Goal: Task Accomplishment & Management: Manage account settings

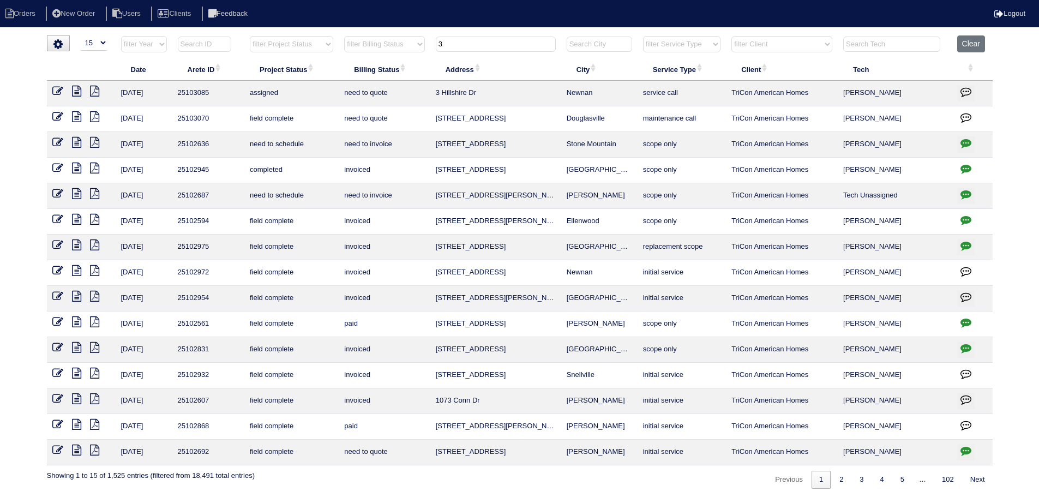
select select "15"
click at [75, 89] on icon at bounding box center [76, 91] width 9 height 11
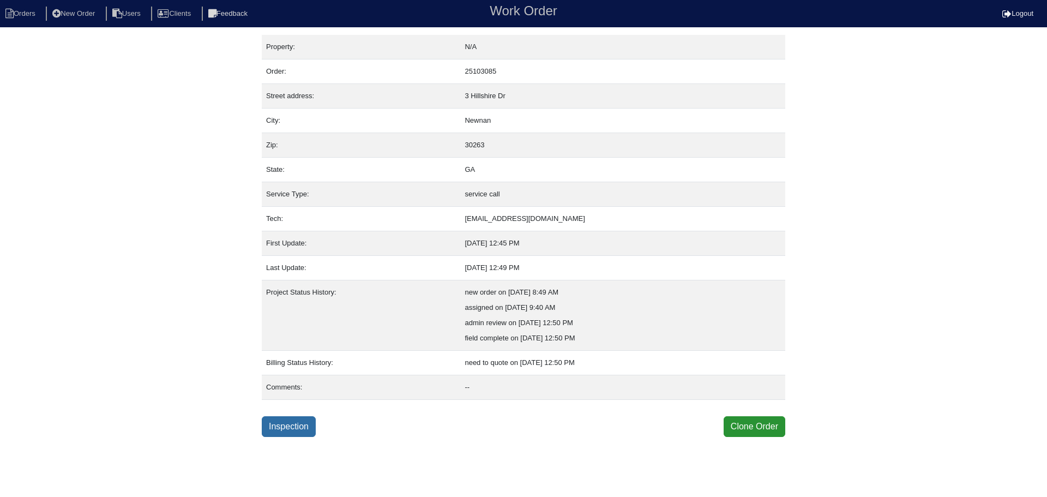
click at [289, 433] on link "Inspection" at bounding box center [289, 426] width 54 height 21
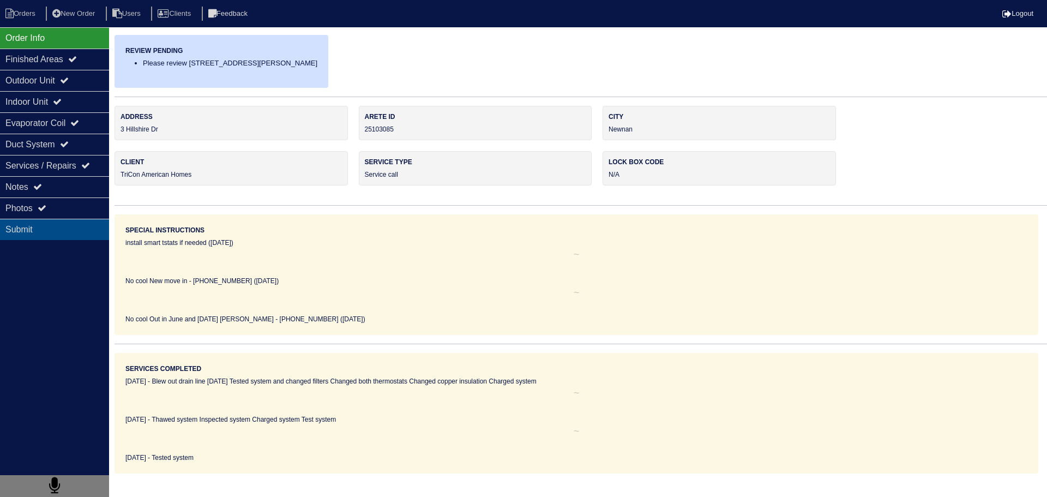
click at [80, 219] on div "Submit" at bounding box center [54, 229] width 109 height 21
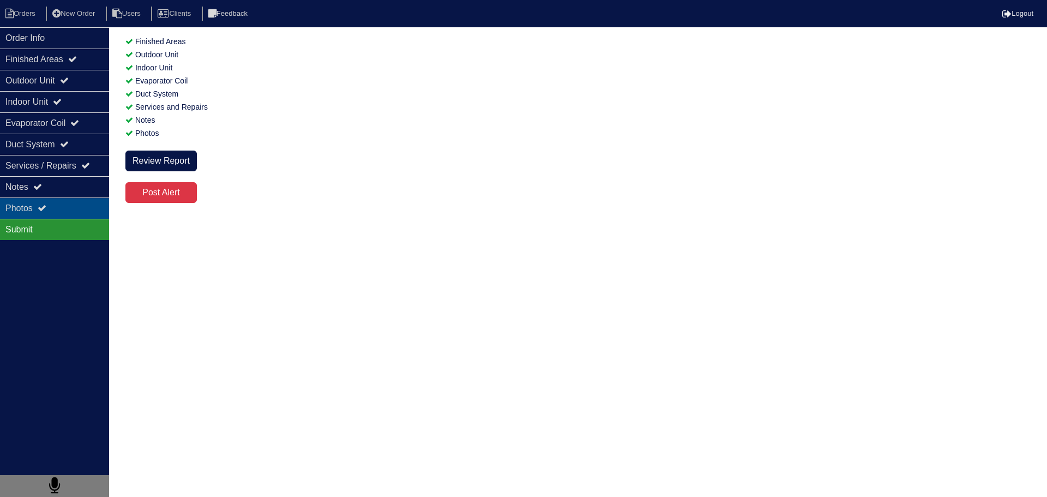
click at [77, 209] on div "Photos" at bounding box center [54, 207] width 109 height 21
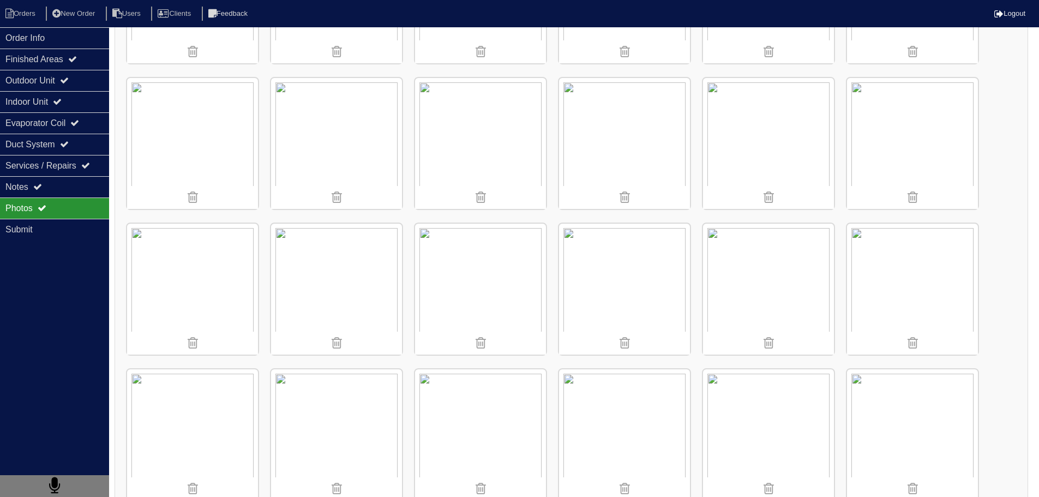
scroll to position [491, 0]
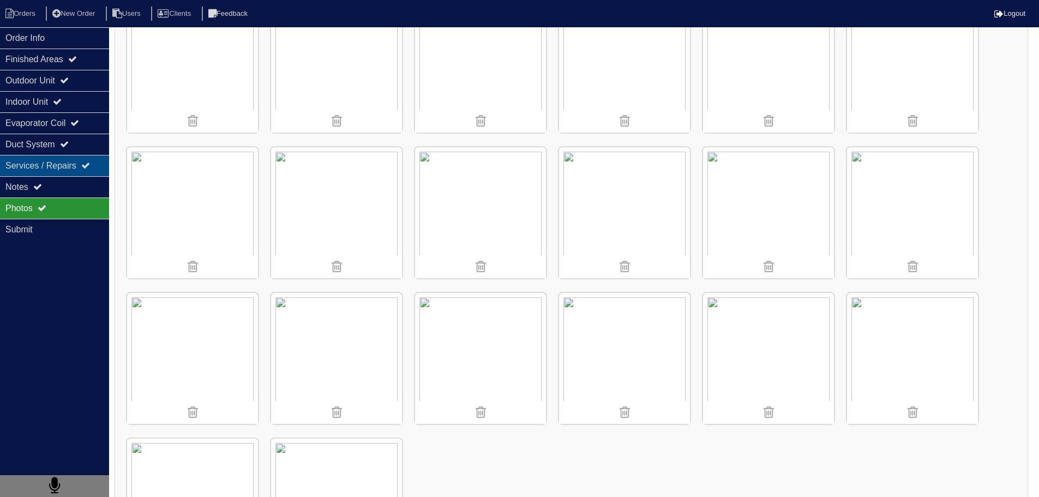
click at [45, 176] on div "Notes" at bounding box center [54, 186] width 109 height 21
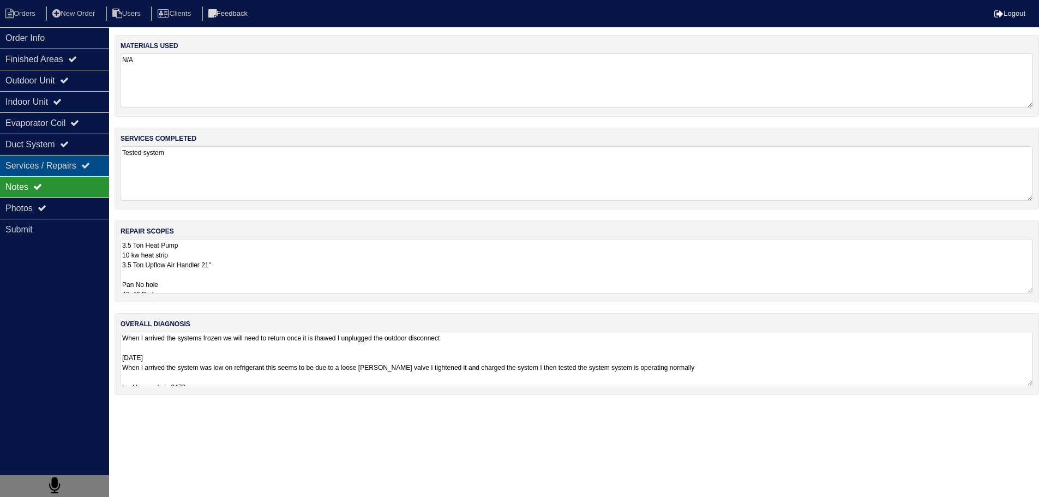
scroll to position [0, 0]
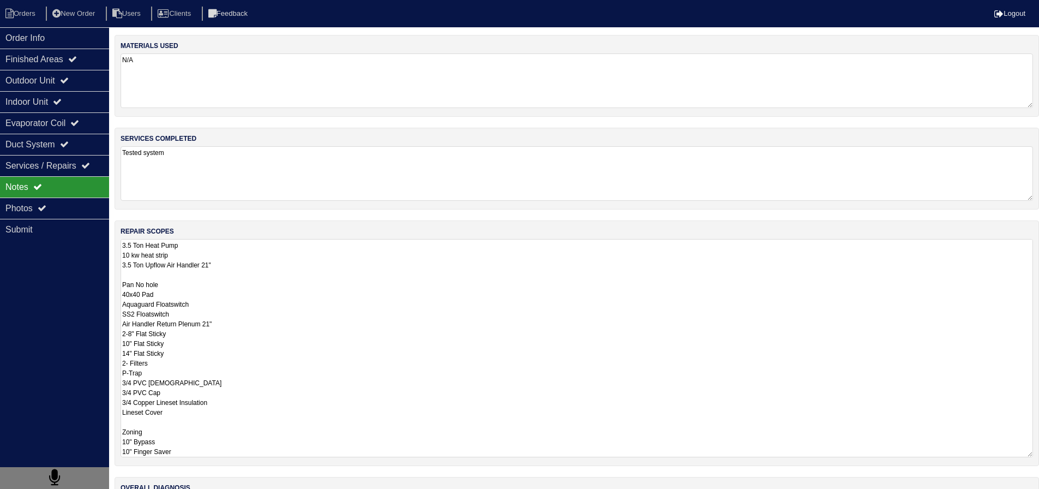
click at [253, 244] on textarea "3.5 Ton Heat Pump 10 kw heat strip 3.5 Ton Upflow Air Handler 21" Pan No hole 4…" at bounding box center [577, 348] width 913 height 218
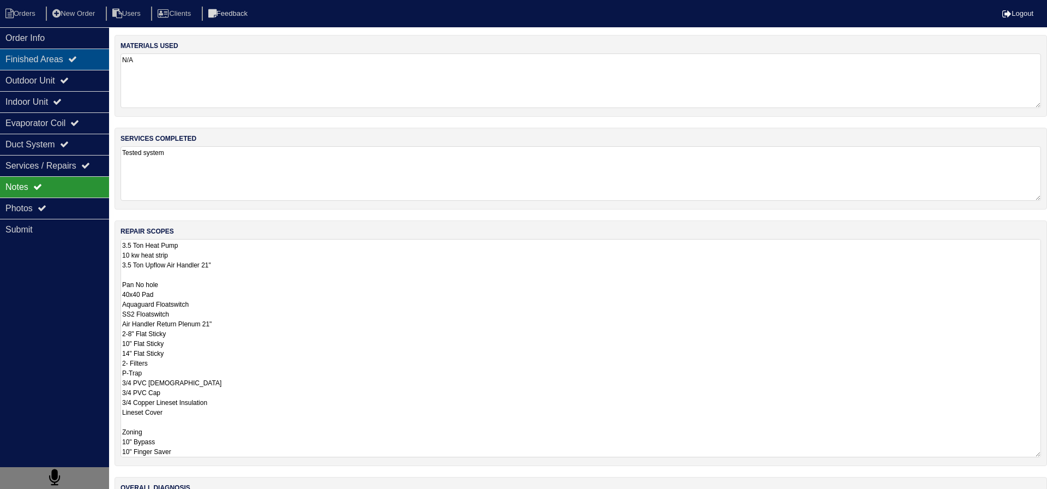
click at [76, 61] on icon at bounding box center [72, 59] width 9 height 9
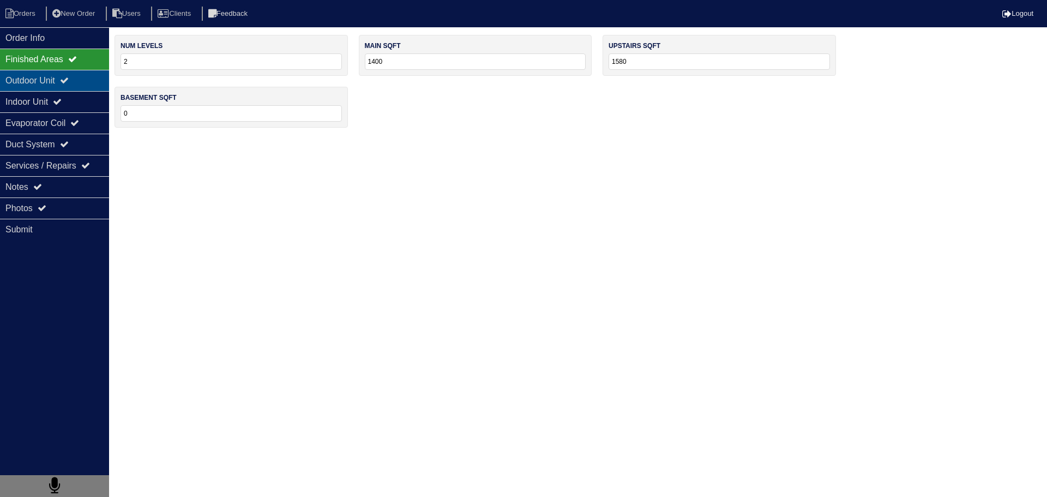
click at [69, 77] on icon at bounding box center [64, 80] width 9 height 9
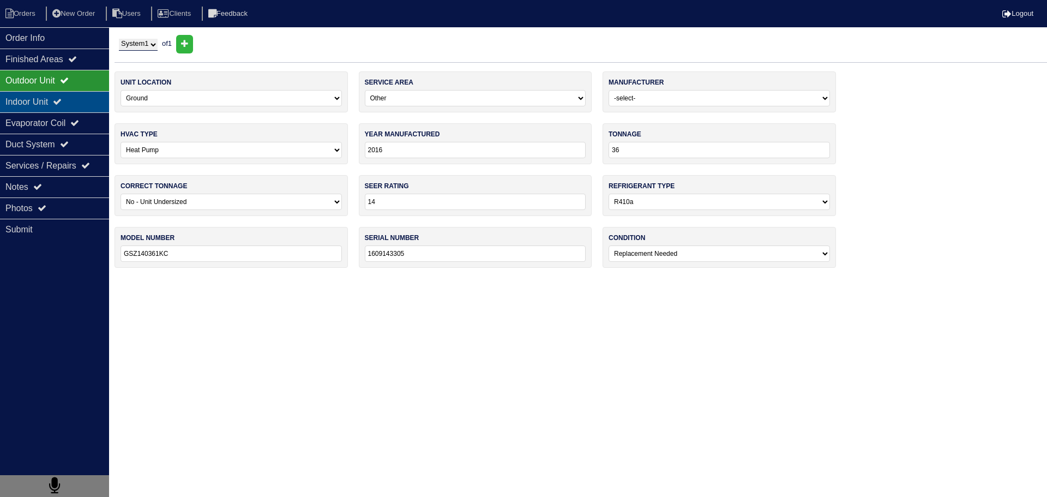
click at [75, 94] on div "Indoor Unit" at bounding box center [54, 101] width 109 height 21
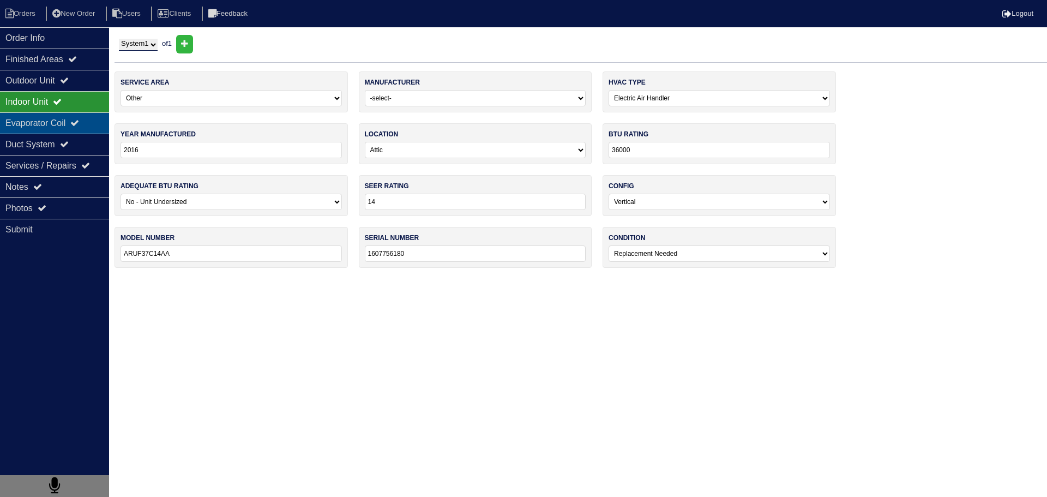
click at [69, 124] on div "Evaporator Coil" at bounding box center [54, 122] width 109 height 21
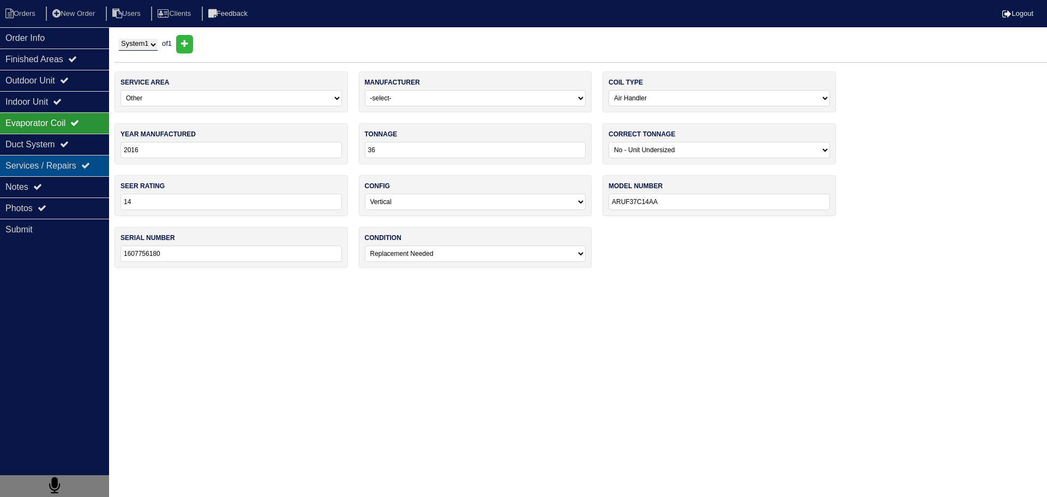
click at [68, 159] on div "Services / Repairs" at bounding box center [54, 165] width 109 height 21
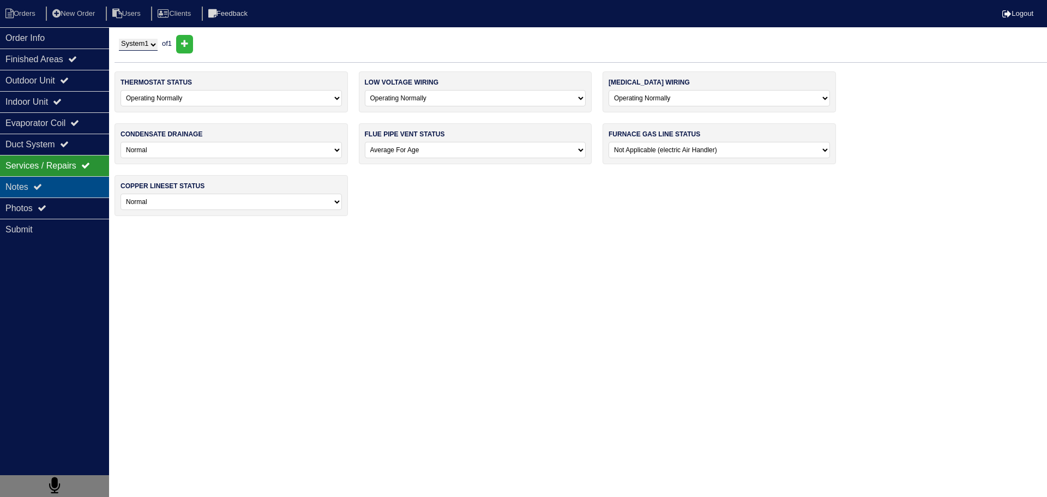
click at [72, 184] on div "Notes" at bounding box center [54, 186] width 109 height 21
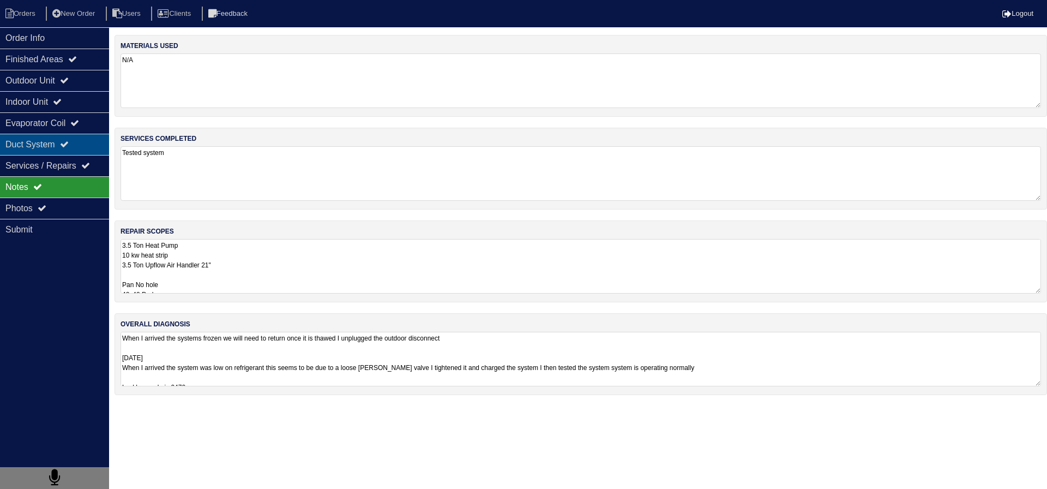
click at [77, 153] on div "Duct System" at bounding box center [54, 144] width 109 height 21
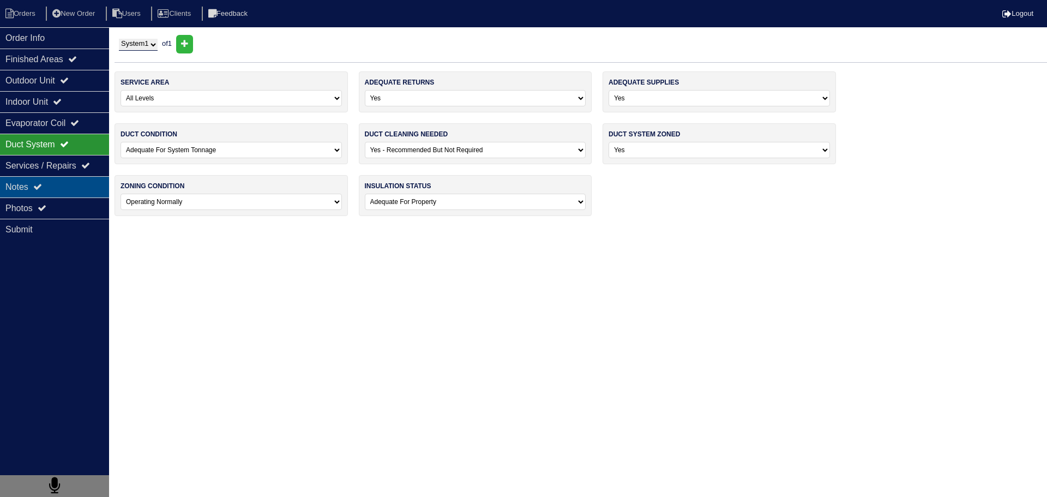
click at [74, 185] on div "Notes" at bounding box center [54, 186] width 109 height 21
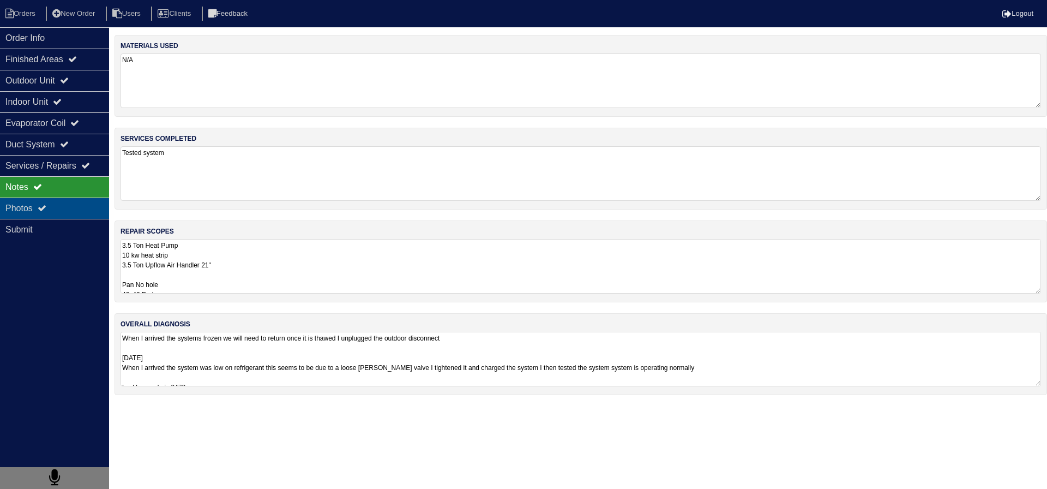
click at [70, 205] on div "Photos" at bounding box center [54, 207] width 109 height 21
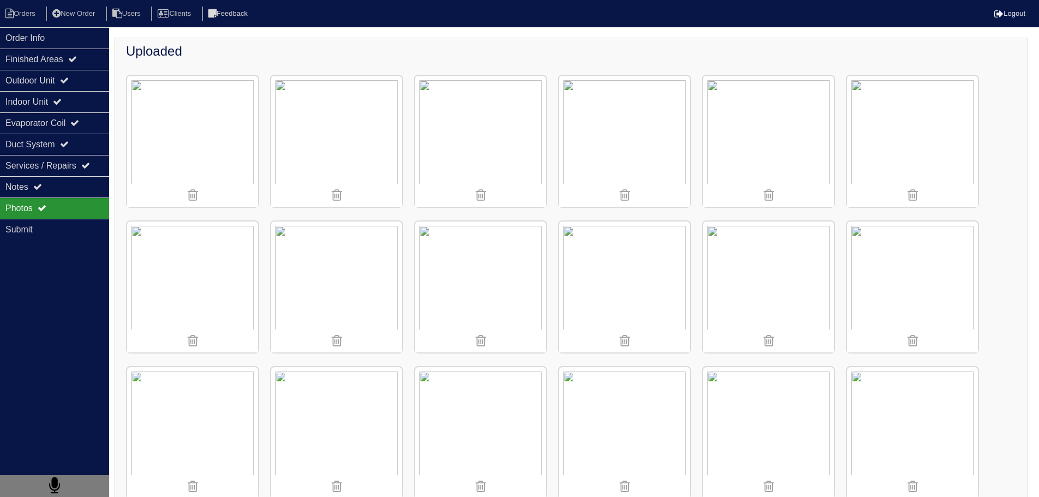
scroll to position [55, 0]
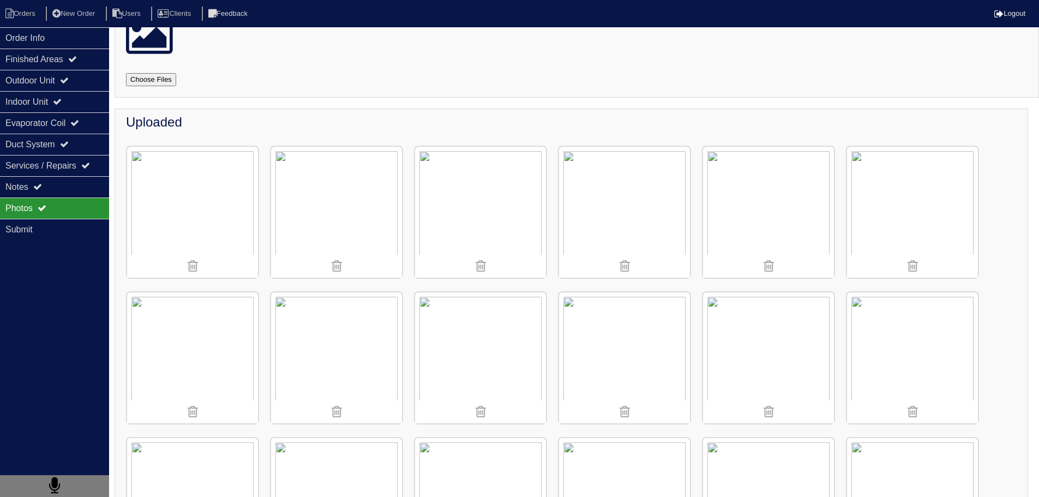
click at [769, 178] on img at bounding box center [768, 212] width 131 height 131
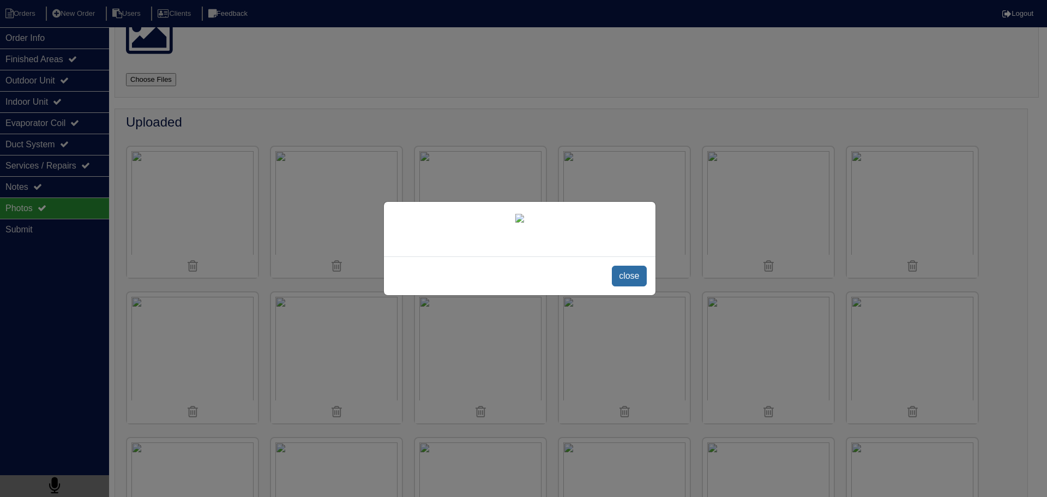
click at [631, 286] on span "close" at bounding box center [629, 276] width 34 height 21
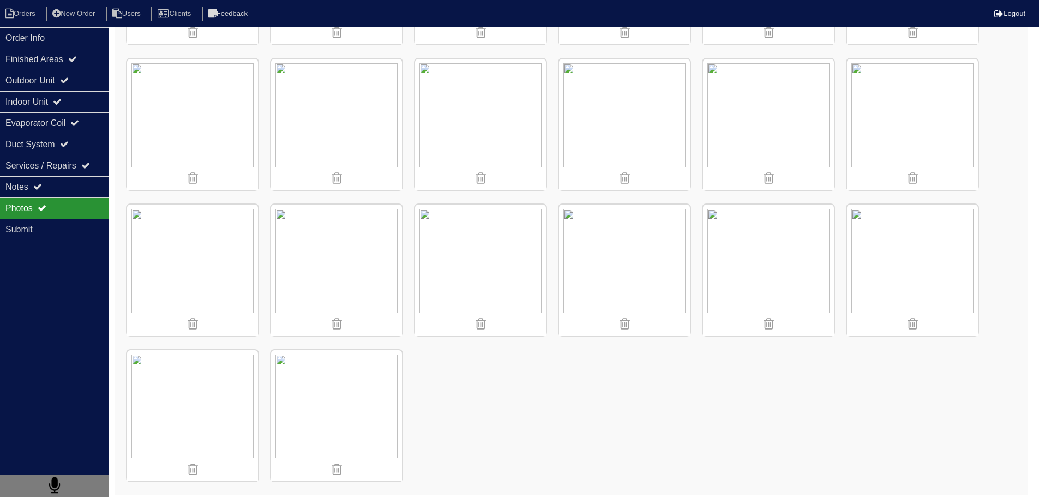
scroll to position [585, 0]
click at [53, 199] on div "Photos" at bounding box center [54, 207] width 109 height 21
click at [77, 186] on div "Notes" at bounding box center [54, 186] width 109 height 21
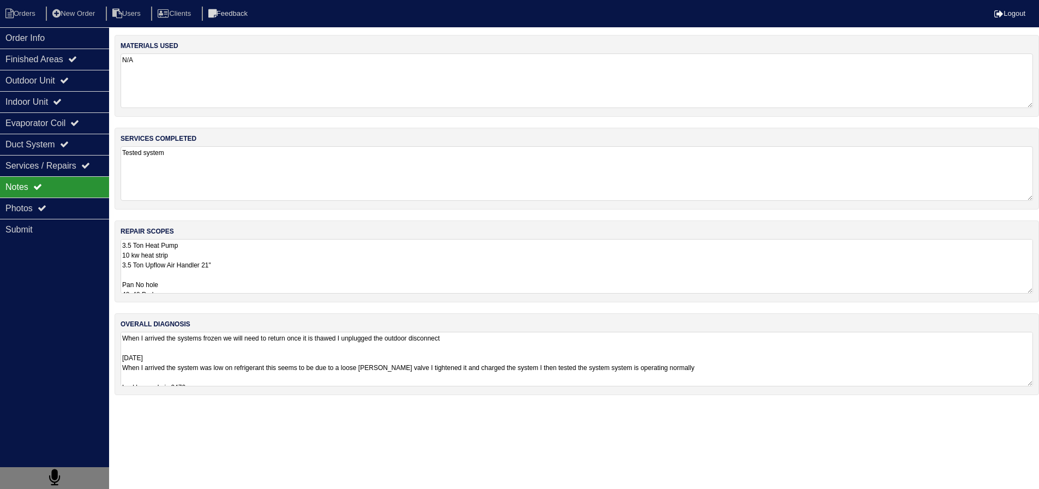
click at [226, 269] on textarea "3.5 Ton Heat Pump 10 kw heat strip 3.5 Ton Upflow Air Handler 21" Pan No hole 4…" at bounding box center [577, 266] width 913 height 55
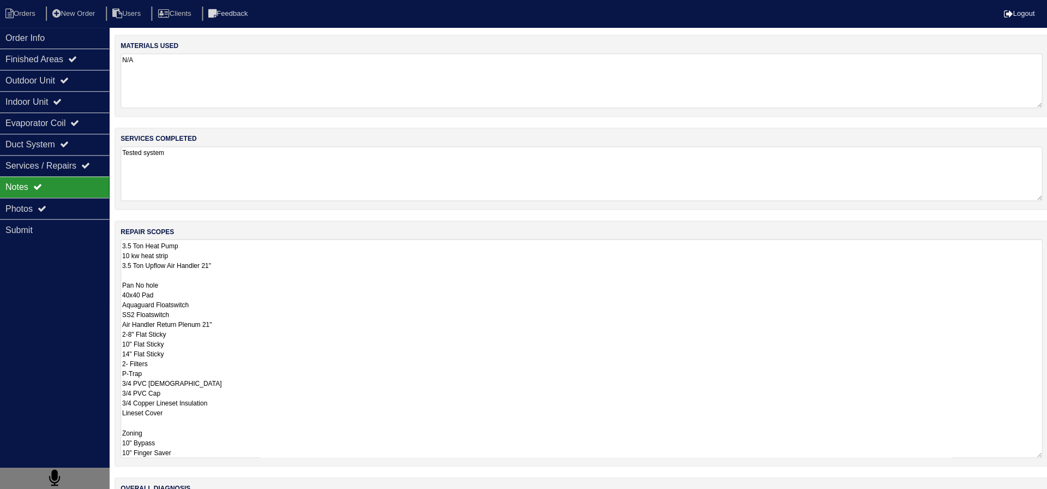
drag, startPoint x: 74, startPoint y: 208, endPoint x: 213, endPoint y: 229, distance: 140.7
click at [74, 205] on div "Photos" at bounding box center [54, 207] width 109 height 21
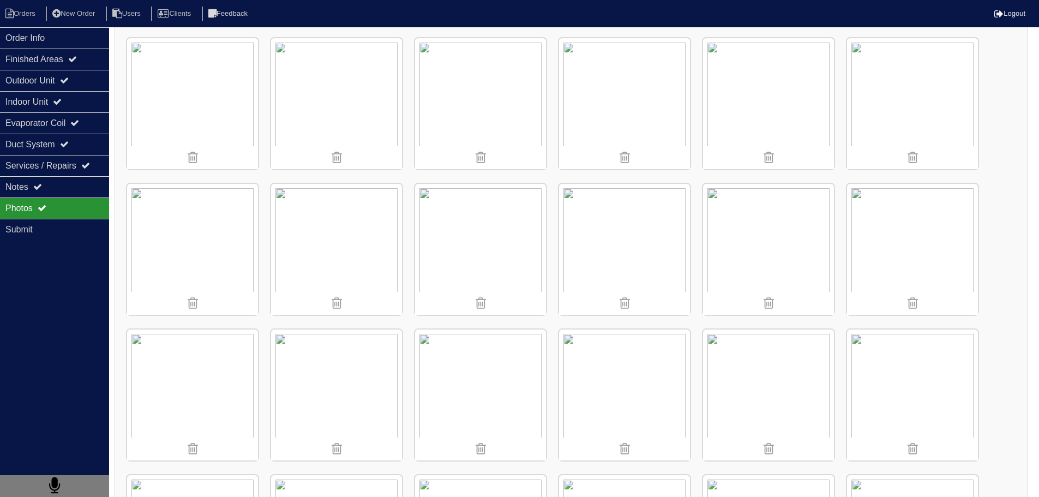
scroll to position [164, 0]
click at [56, 181] on div "Notes" at bounding box center [54, 186] width 109 height 21
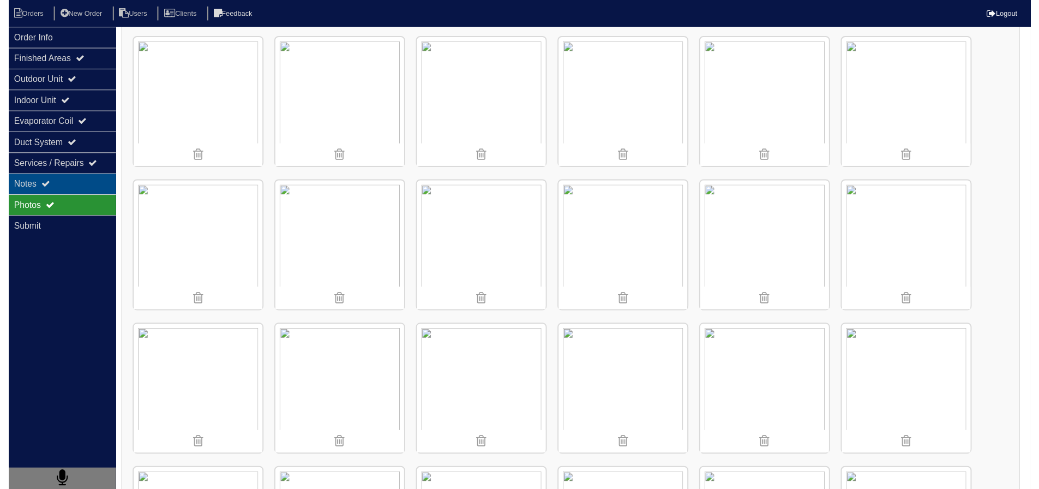
scroll to position [0, 0]
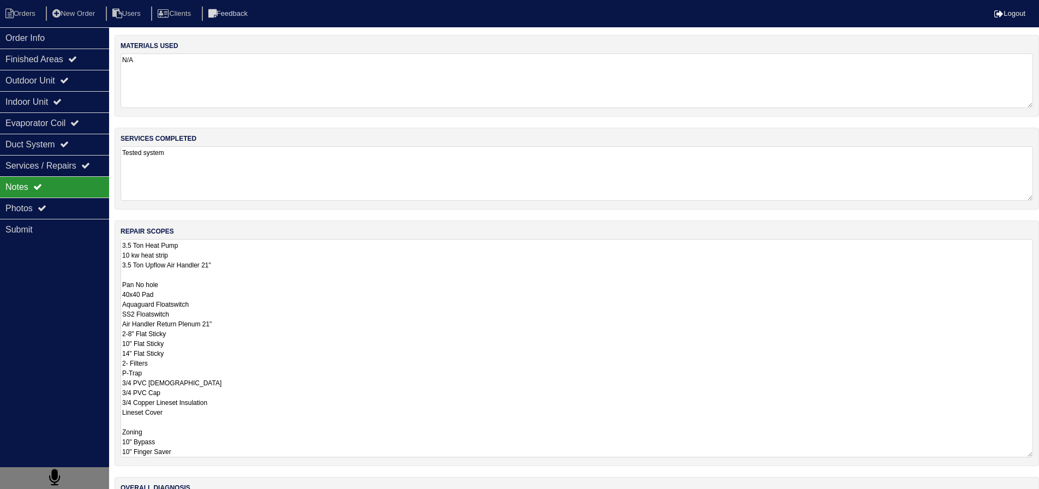
click at [256, 274] on textarea "3.5 Ton Heat Pump 10 kw heat strip 3.5 Ton Upflow Air Handler 21" Pan No hole 4…" at bounding box center [577, 348] width 913 height 218
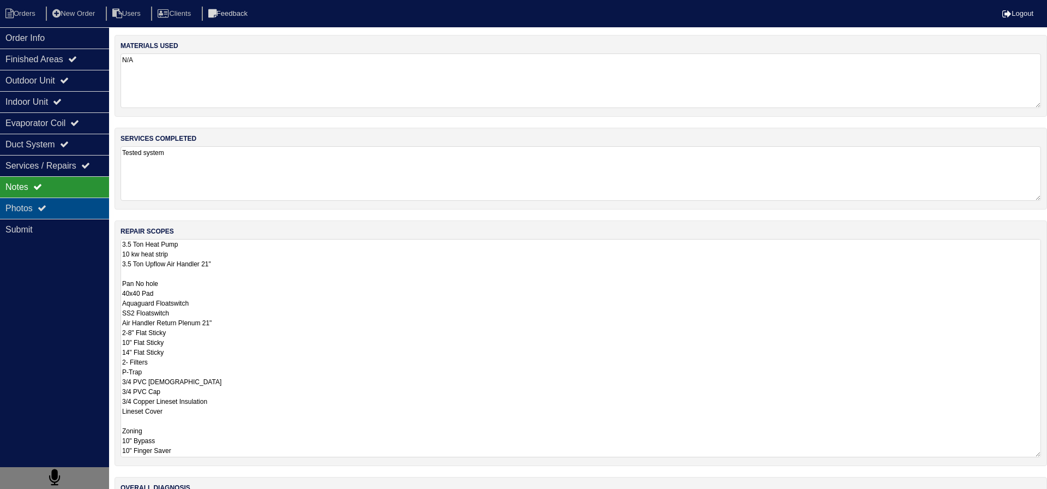
click at [61, 202] on div "Photos" at bounding box center [54, 207] width 109 height 21
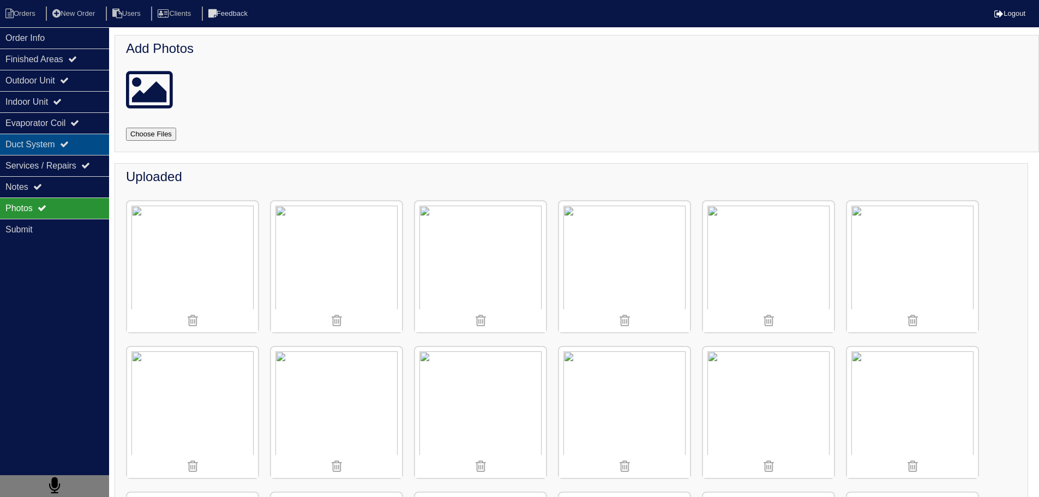
click at [55, 152] on div "Duct System" at bounding box center [54, 144] width 109 height 21
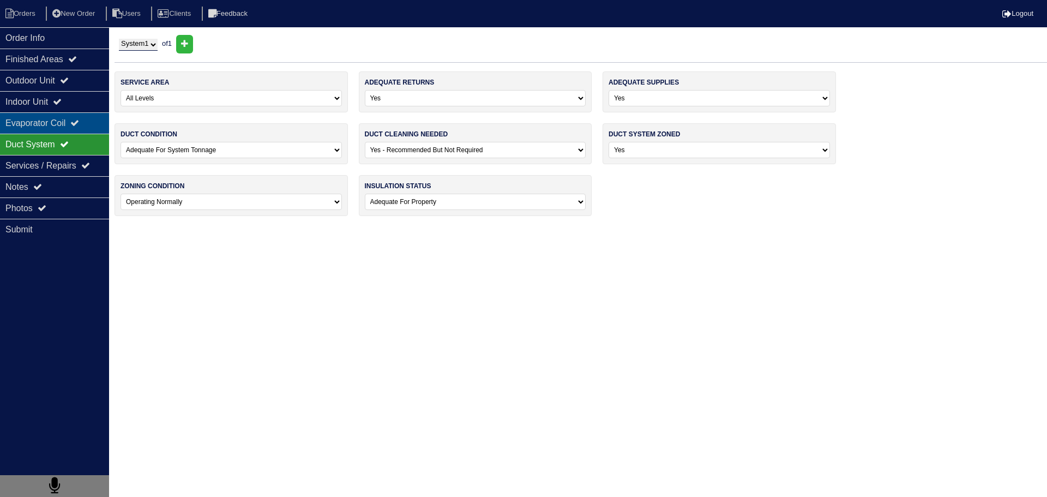
click at [55, 126] on div "Evaporator Coil" at bounding box center [54, 122] width 109 height 21
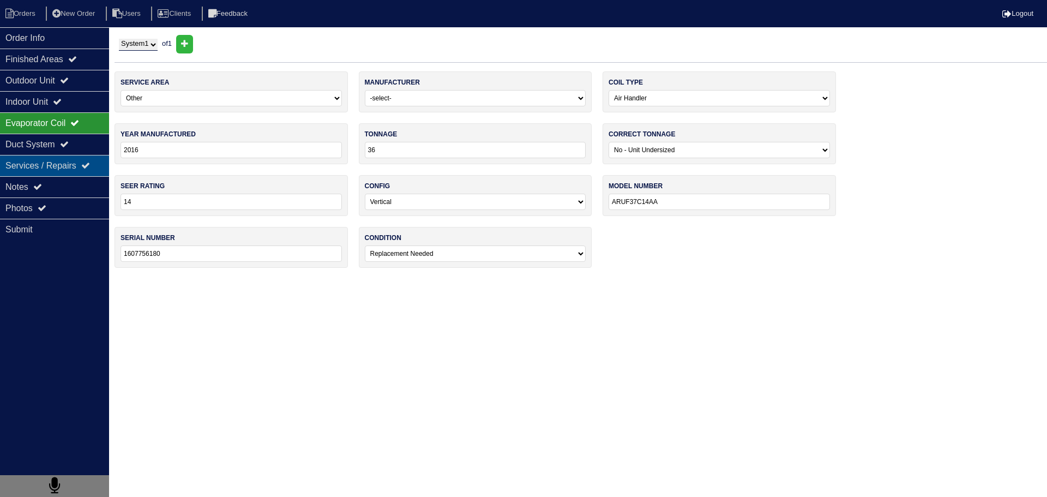
click at [50, 158] on div "Services / Repairs" at bounding box center [54, 165] width 109 height 21
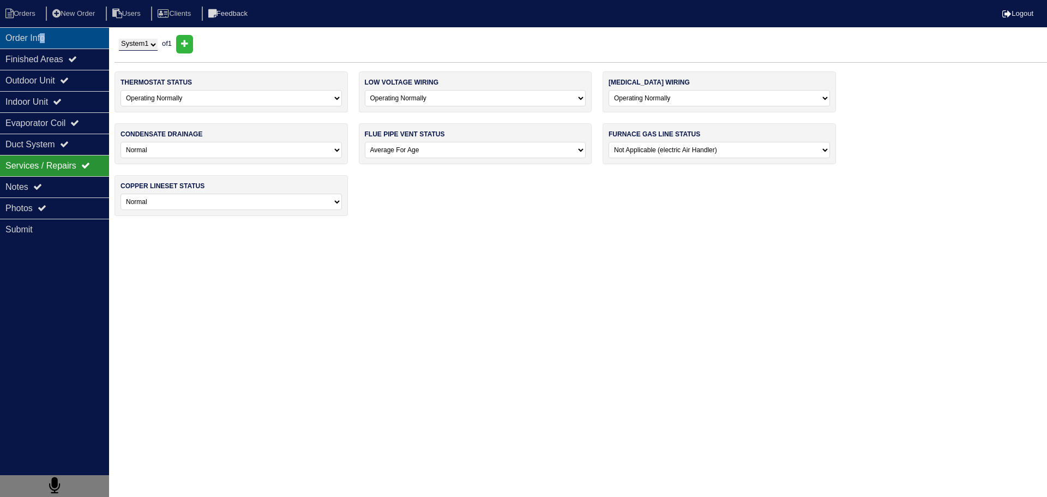
click at [48, 37] on div "Order Info" at bounding box center [54, 37] width 109 height 21
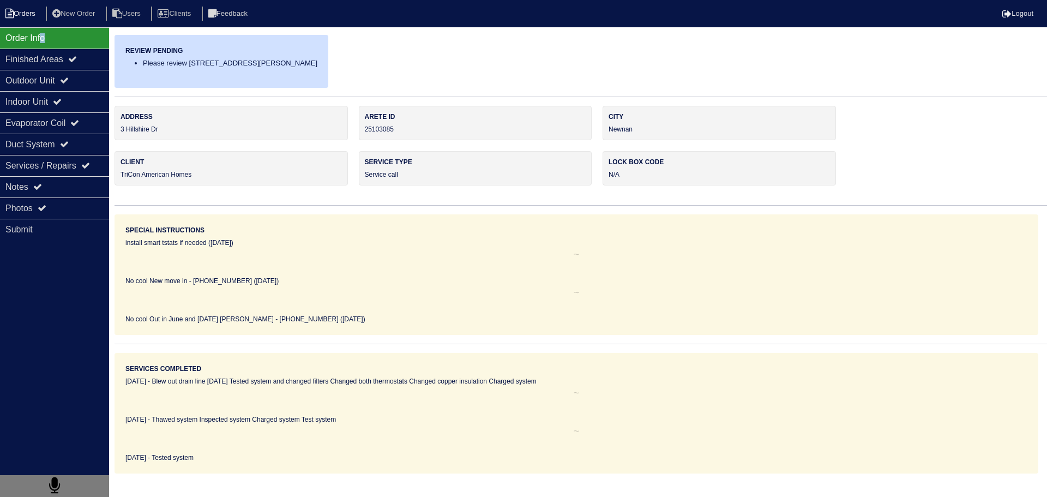
click at [40, 17] on li "Orders" at bounding box center [22, 14] width 44 height 15
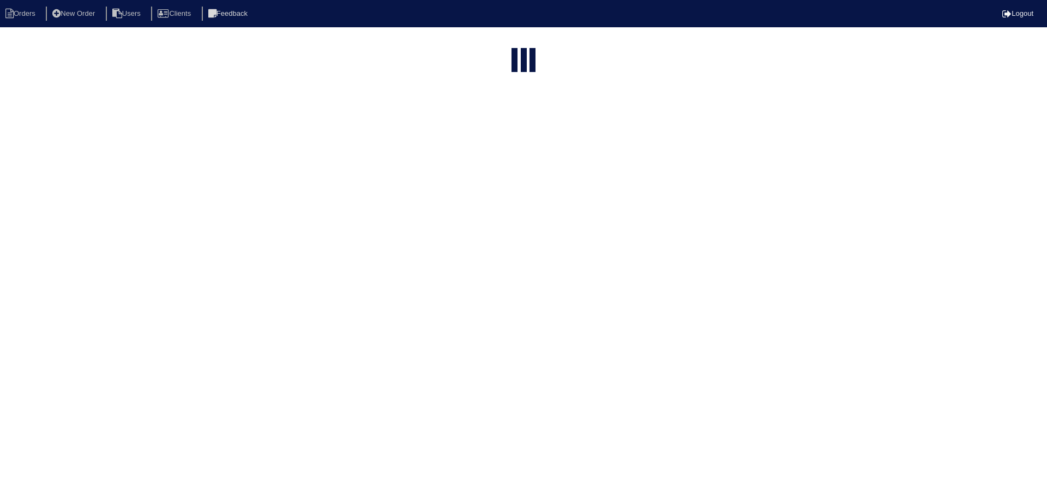
select select "15"
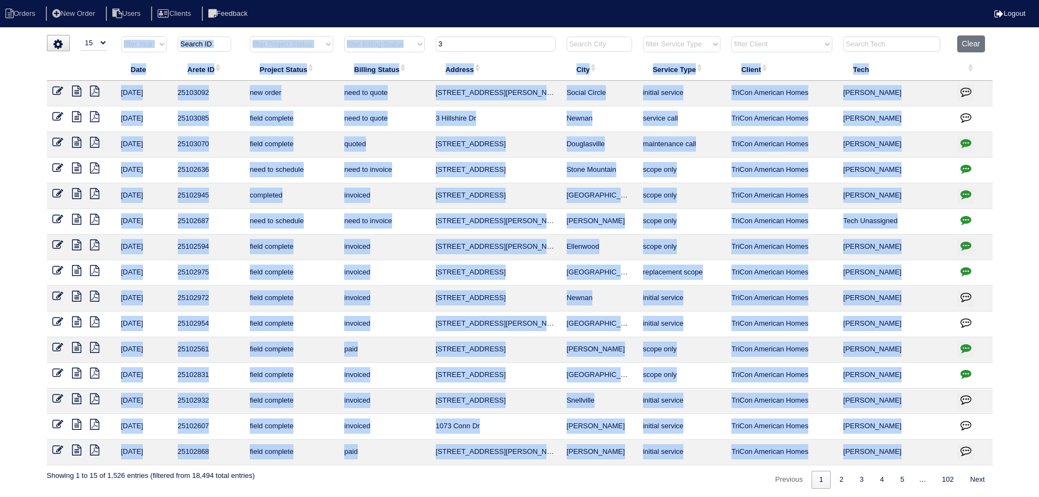
click at [498, 38] on div "▼ 10 15 25 50 200 500 Search: Date Arete ID Project Status Billing Status Addre…" at bounding box center [520, 262] width 946 height 454
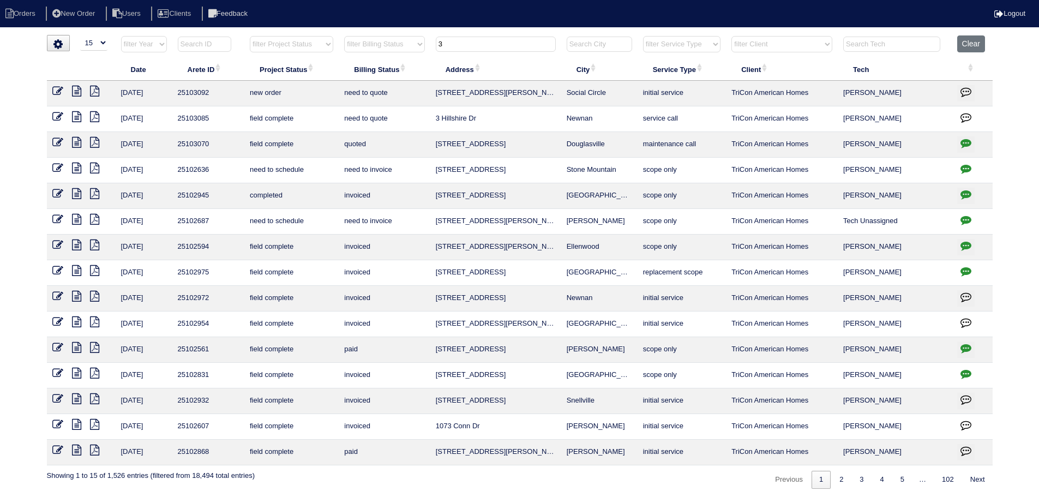
click at [498, 38] on input "3" at bounding box center [496, 44] width 120 height 15
click at [500, 41] on input "3" at bounding box center [496, 44] width 120 height 15
click at [502, 43] on input "3" at bounding box center [496, 44] width 120 height 15
type input "3"
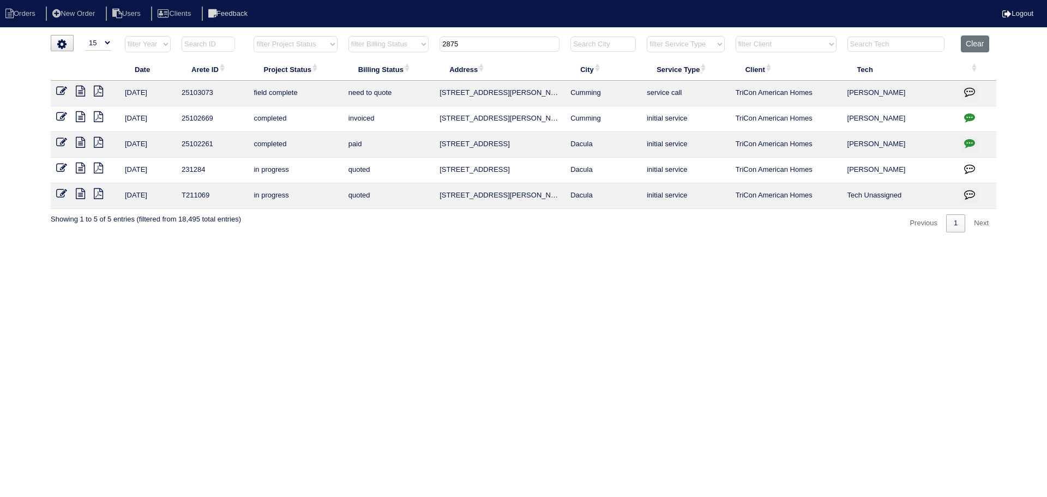
drag, startPoint x: 492, startPoint y: 44, endPoint x: 380, endPoint y: 46, distance: 112.4
click at [380, 46] on tr "filter Year -- Any Year -- 2025 2024 2023 2022 2021 2020 2019 filter Project St…" at bounding box center [524, 46] width 946 height 22
click at [489, 50] on input "2875" at bounding box center [500, 44] width 120 height 15
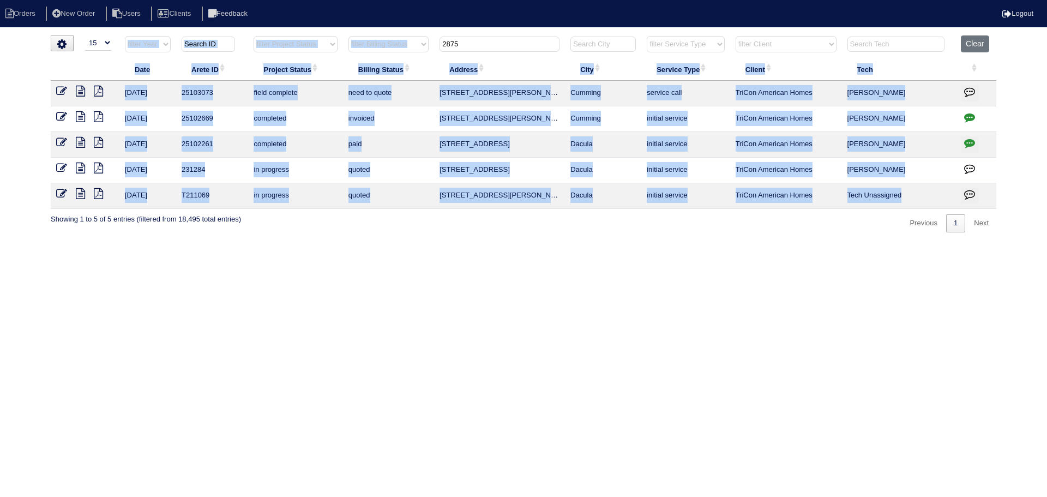
drag, startPoint x: 485, startPoint y: 53, endPoint x: 317, endPoint y: 32, distance: 169.4
click at [317, 32] on html "Orders New Order Users Clients Feedback Logout Orders New Order Users Clients M…" at bounding box center [523, 121] width 1047 height 243
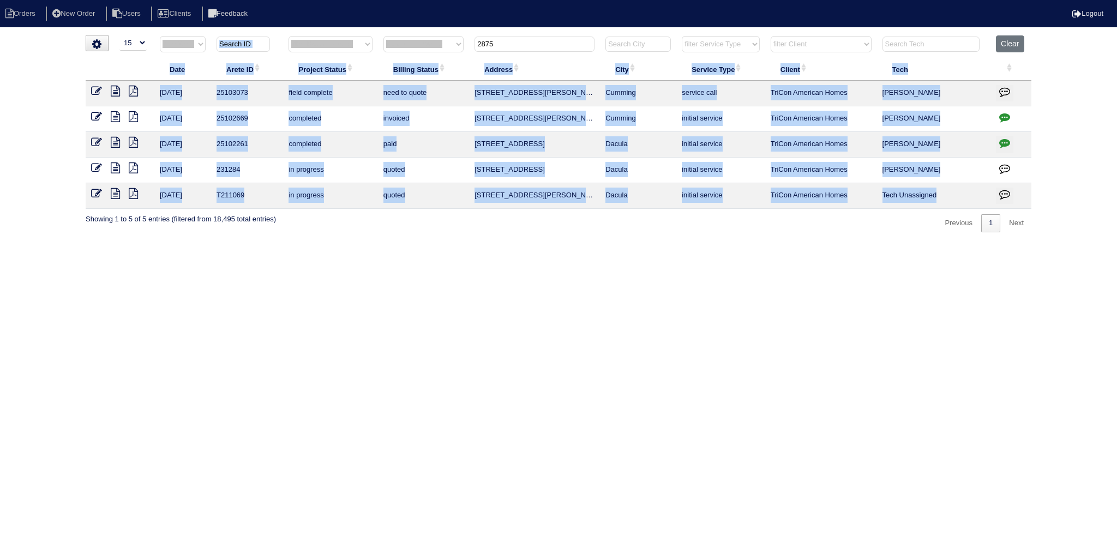
click at [519, 37] on input "2875" at bounding box center [535, 44] width 120 height 15
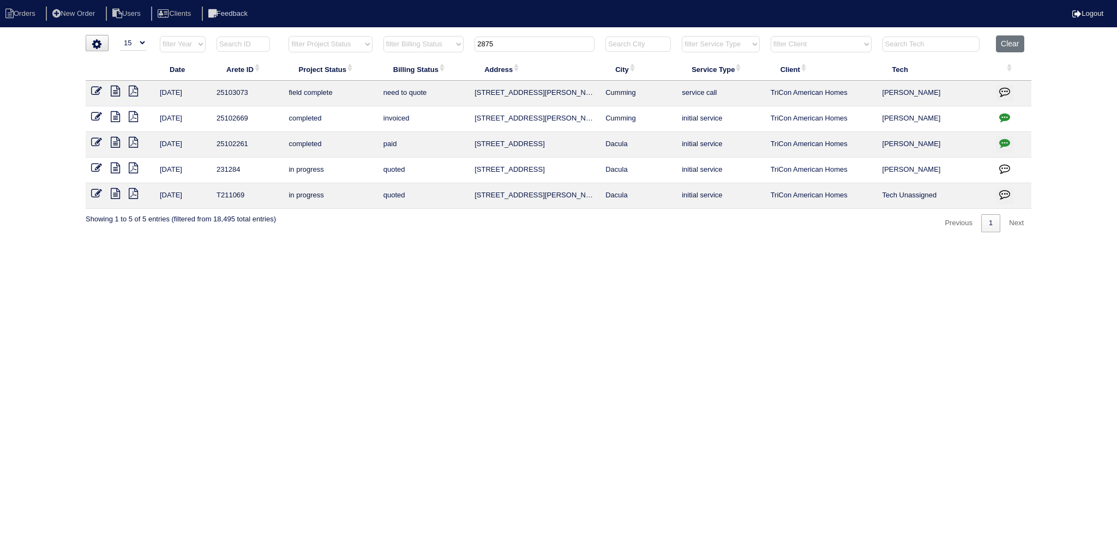
click at [519, 37] on input "2875" at bounding box center [535, 44] width 120 height 15
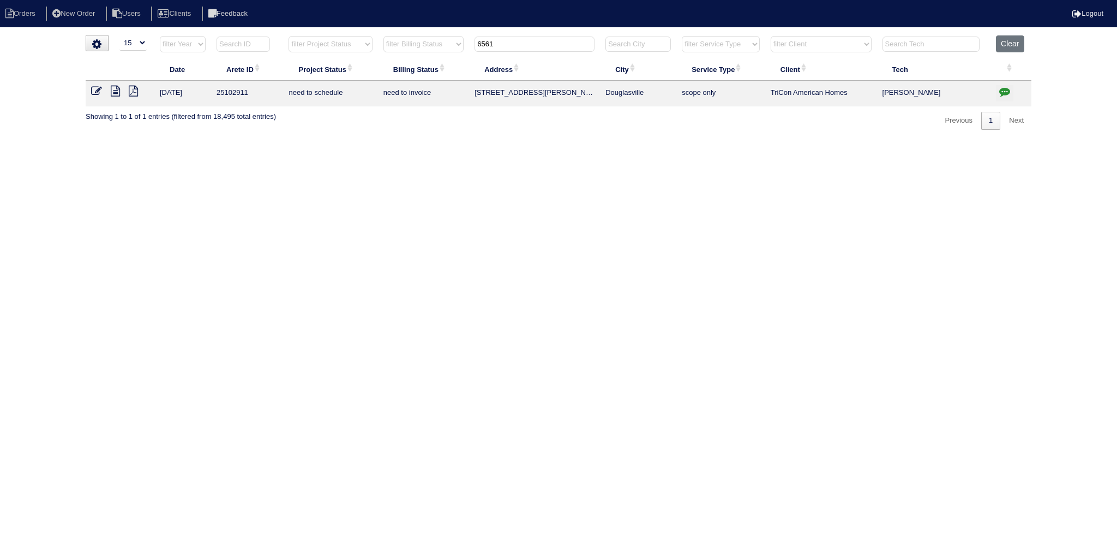
type input "6561"
click at [115, 87] on icon at bounding box center [115, 91] width 9 height 11
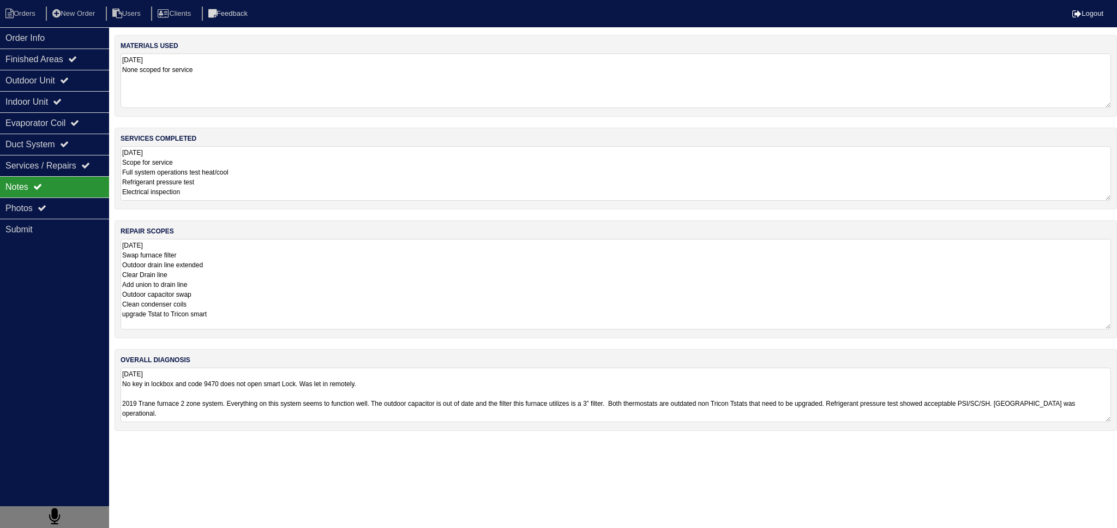
click at [261, 274] on textarea "08/08/2025 Swap furnace filter Outdoor drain line extended Clear Drain line Add…" at bounding box center [616, 284] width 991 height 91
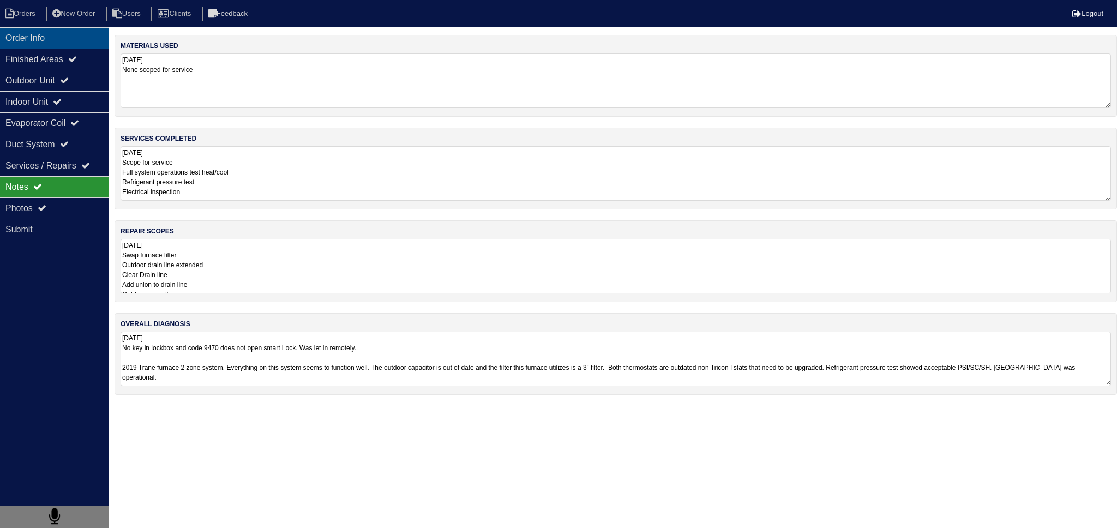
click at [53, 33] on div "Order Info" at bounding box center [54, 37] width 109 height 21
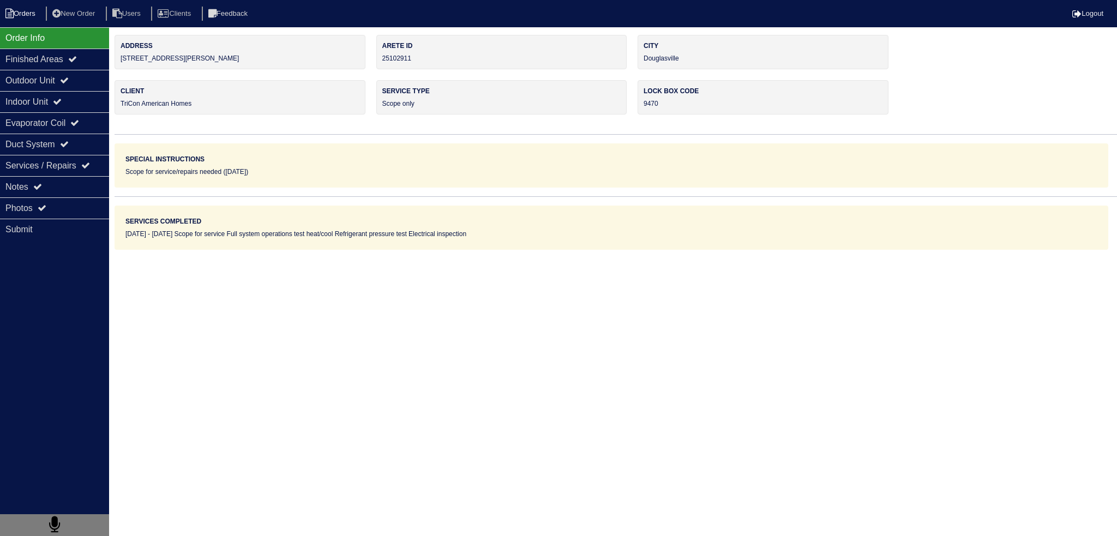
click at [35, 14] on li "Orders" at bounding box center [22, 14] width 44 height 15
select select "15"
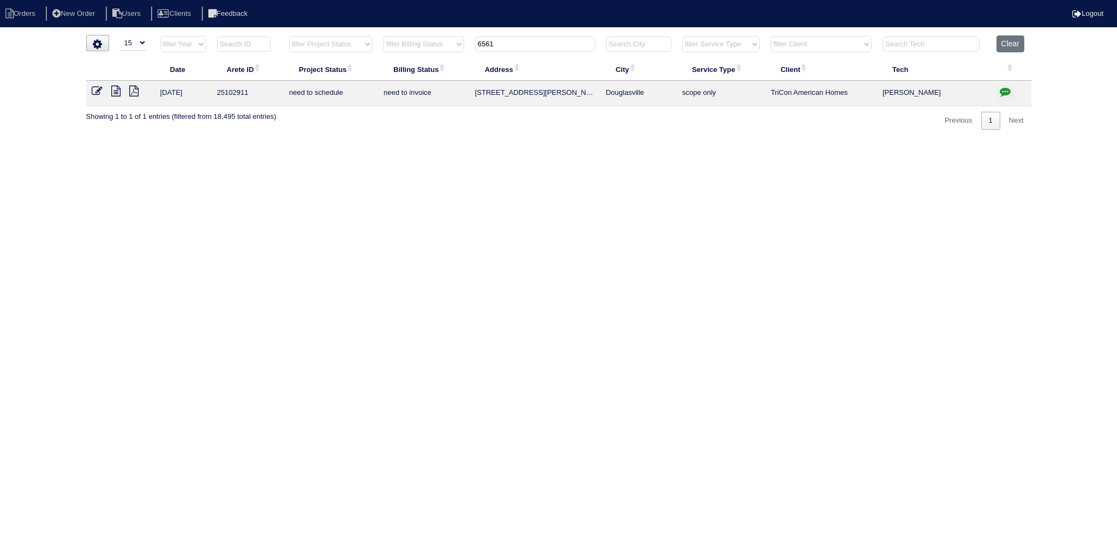
click at [508, 46] on input "6561" at bounding box center [535, 44] width 120 height 15
click at [510, 45] on input "6561" at bounding box center [535, 44] width 120 height 15
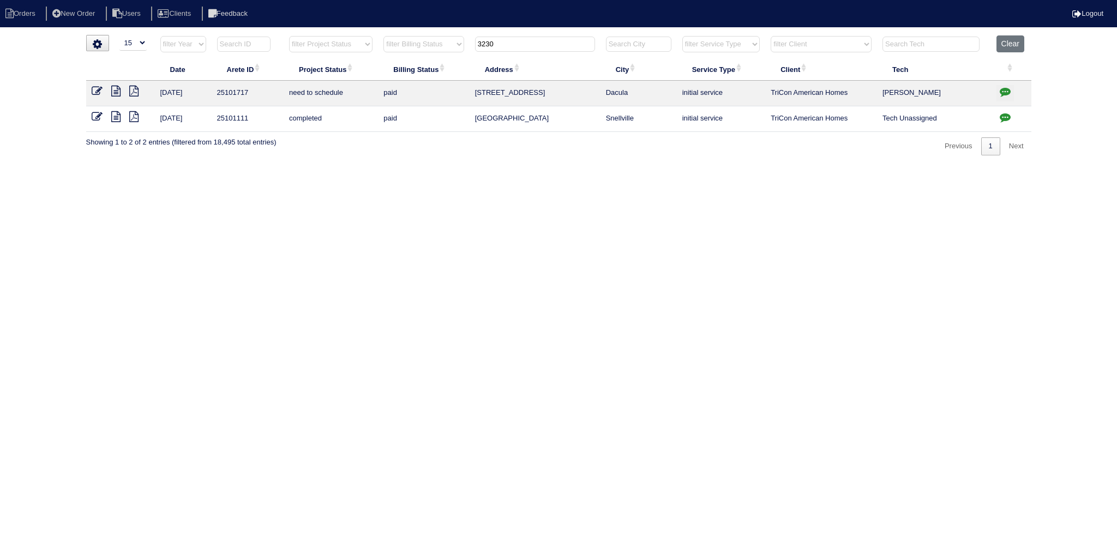
type input "3230"
click at [118, 89] on icon at bounding box center [115, 91] width 9 height 11
select select "15"
drag, startPoint x: 0, startPoint y: 0, endPoint x: 1003, endPoint y: 89, distance: 1006.5
click at [1003, 88] on icon "button" at bounding box center [1005, 91] width 11 height 11
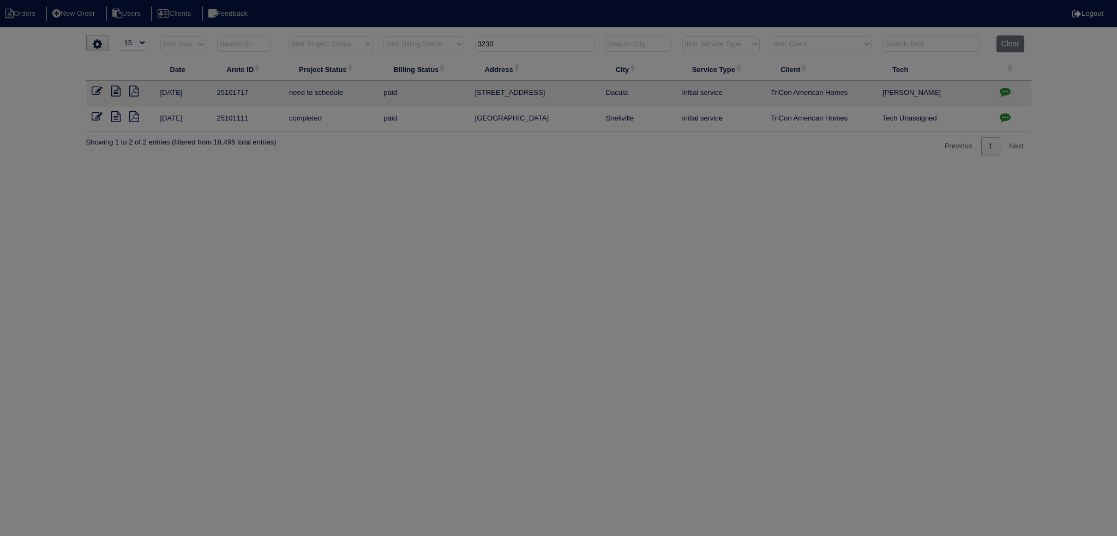
type textarea "[DATE] - emailed Site Super to find out plans for partially finished basement -…"
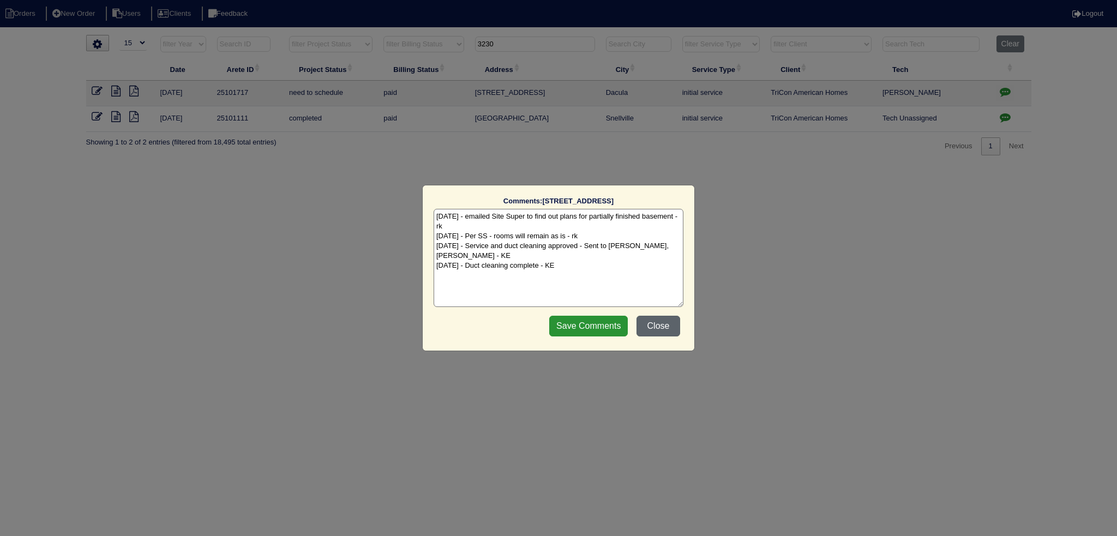
click at [651, 322] on button "Close" at bounding box center [659, 326] width 44 height 21
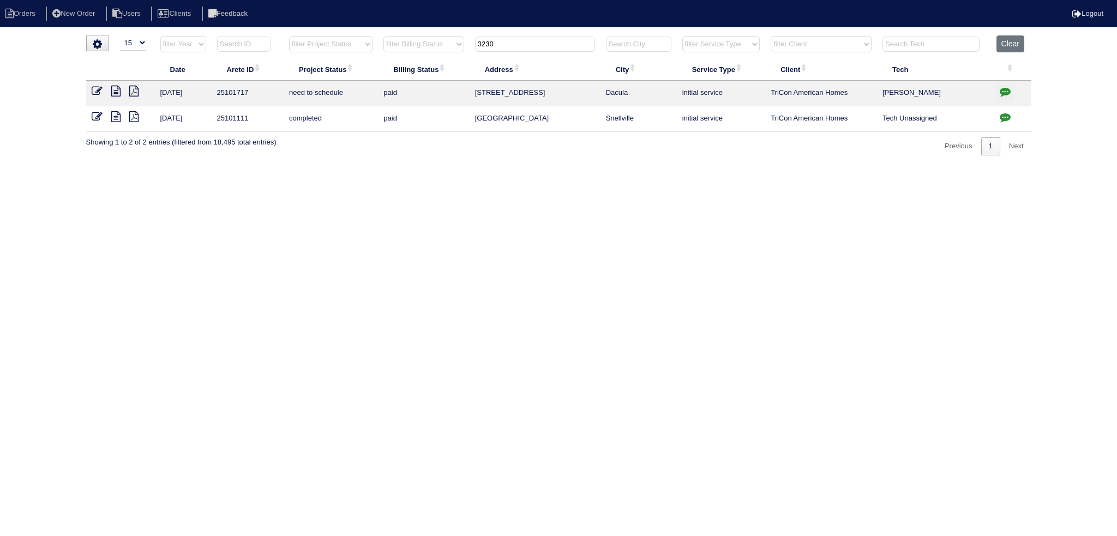
click at [506, 40] on input "3230" at bounding box center [535, 44] width 120 height 15
click at [506, 39] on input "3230" at bounding box center [535, 44] width 120 height 15
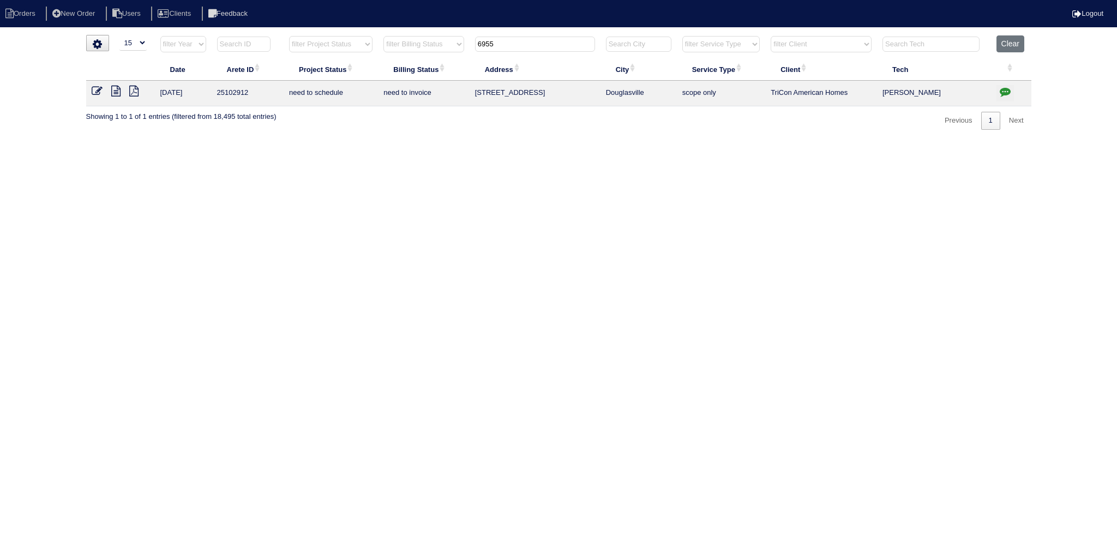
type input "6955"
click at [997, 94] on button "button" at bounding box center [1005, 93] width 17 height 16
type textarea "[DATE] - No power or gas to property - let site super know they will need to be…"
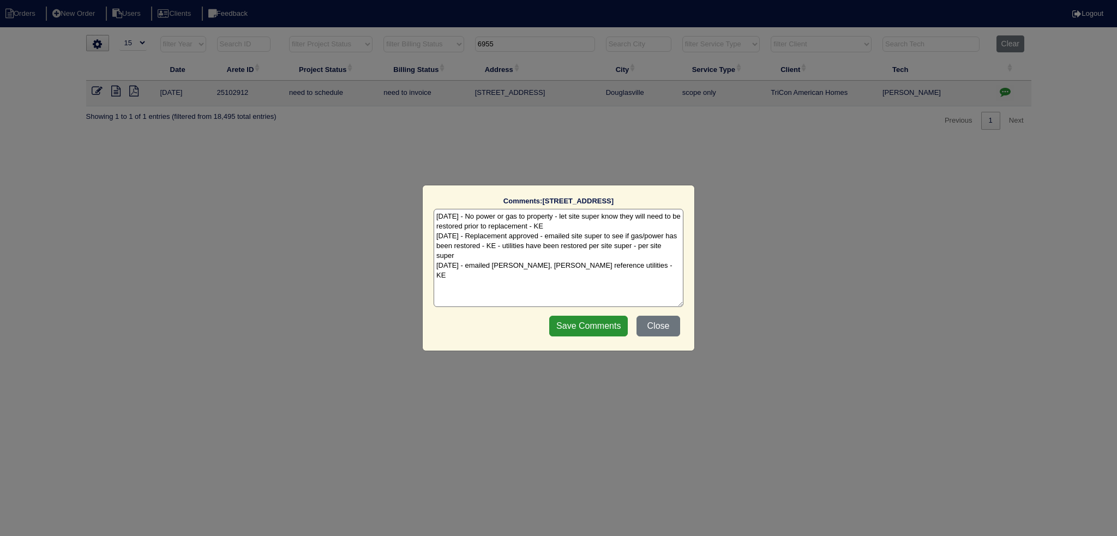
type input "6955"
click at [663, 325] on button "Close" at bounding box center [659, 326] width 44 height 21
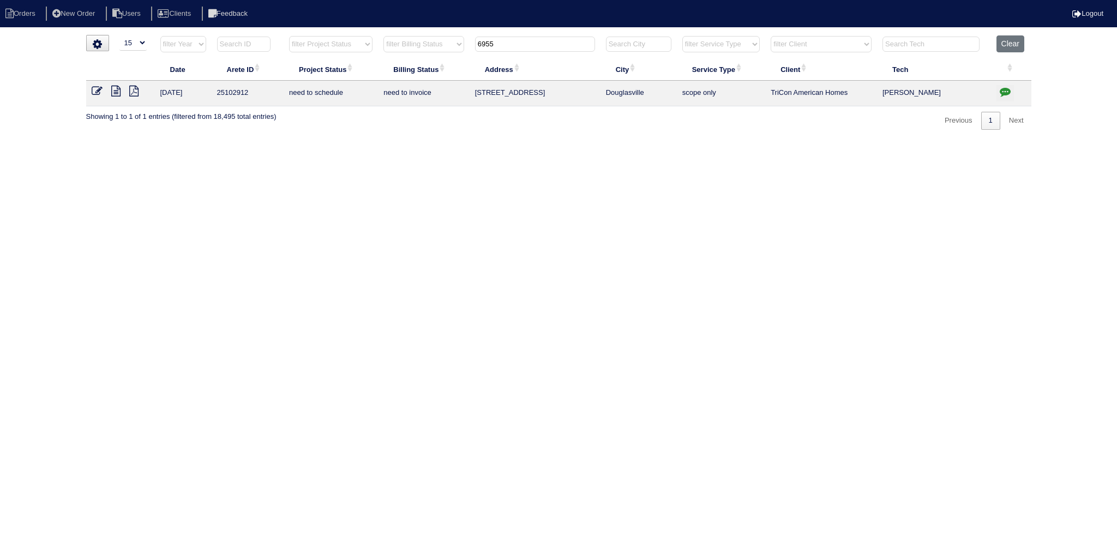
click at [118, 89] on icon at bounding box center [115, 91] width 9 height 11
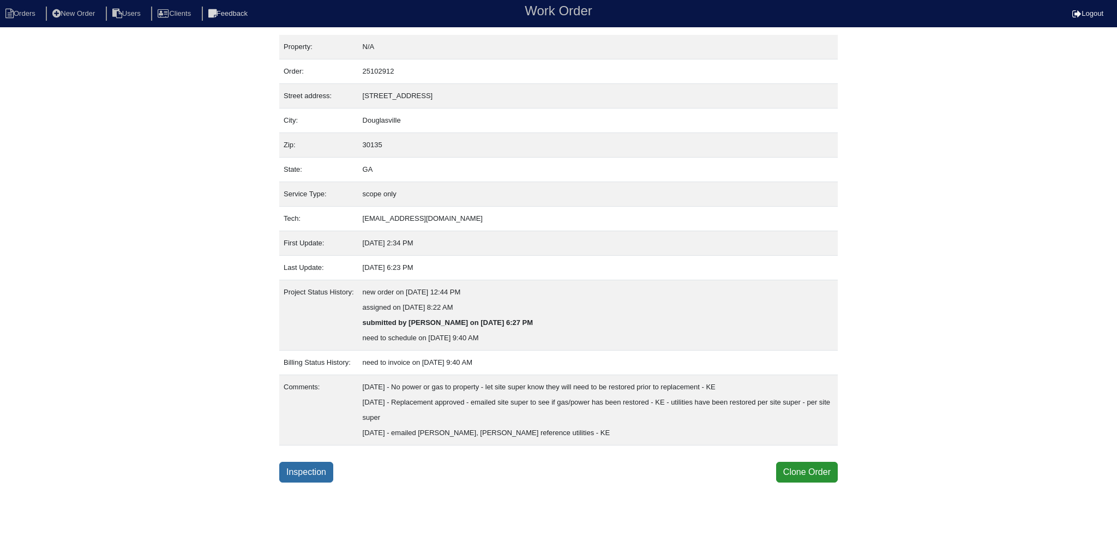
click at [305, 477] on link "Inspection" at bounding box center [306, 472] width 54 height 21
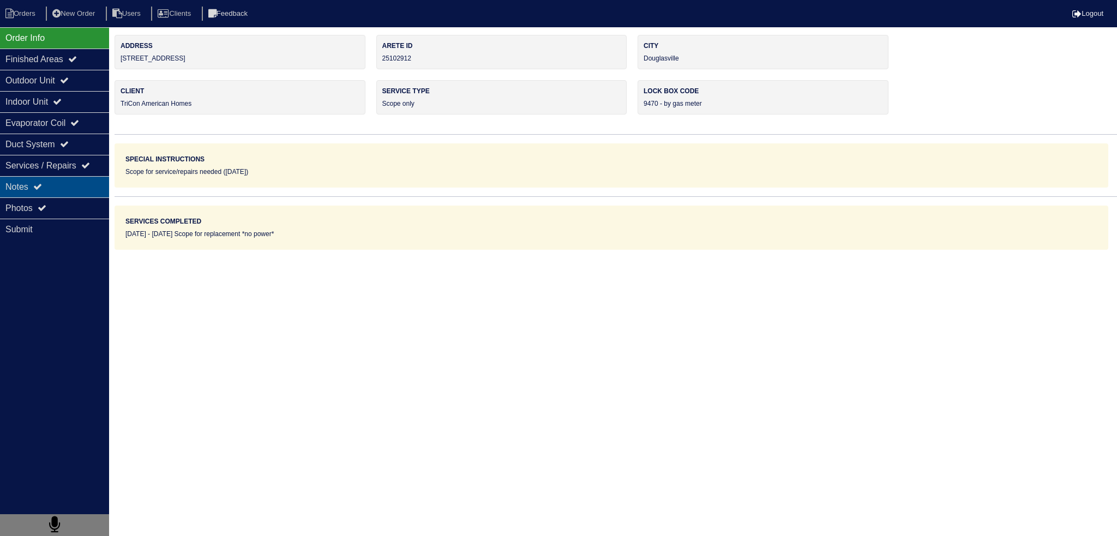
click at [72, 190] on div "Notes" at bounding box center [54, 186] width 109 height 21
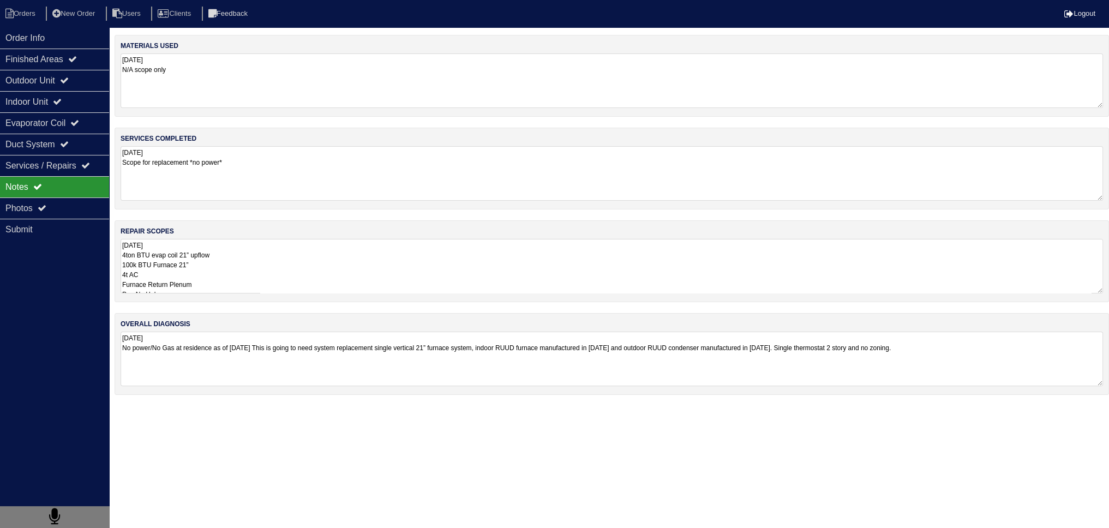
click at [207, 257] on textarea "[DATE] 4ton BTU evap coil 21” upflow 100k BTU Furnace 21” 4t AC Furnace Return …" at bounding box center [612, 266] width 982 height 55
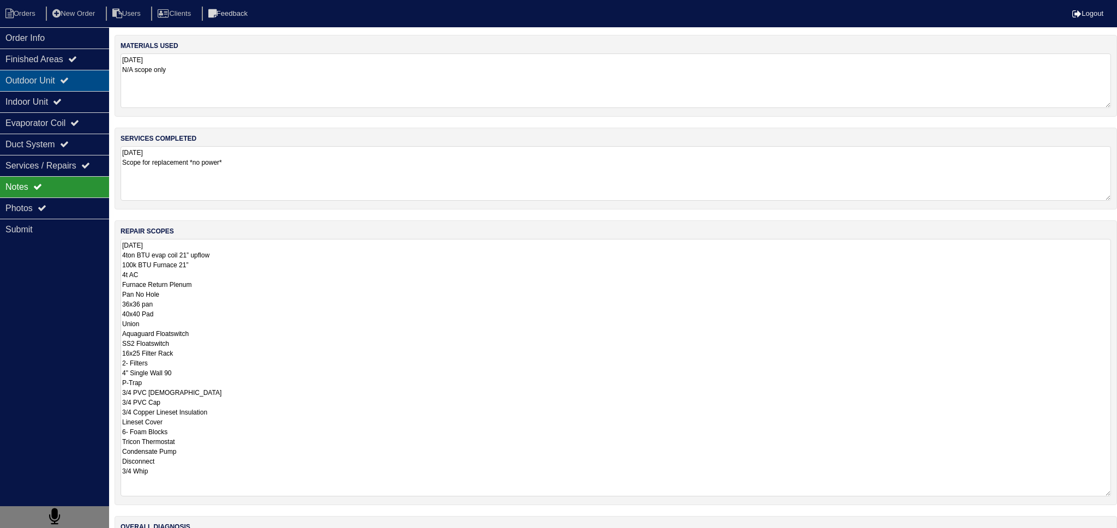
click at [55, 74] on div "Outdoor Unit" at bounding box center [54, 80] width 109 height 21
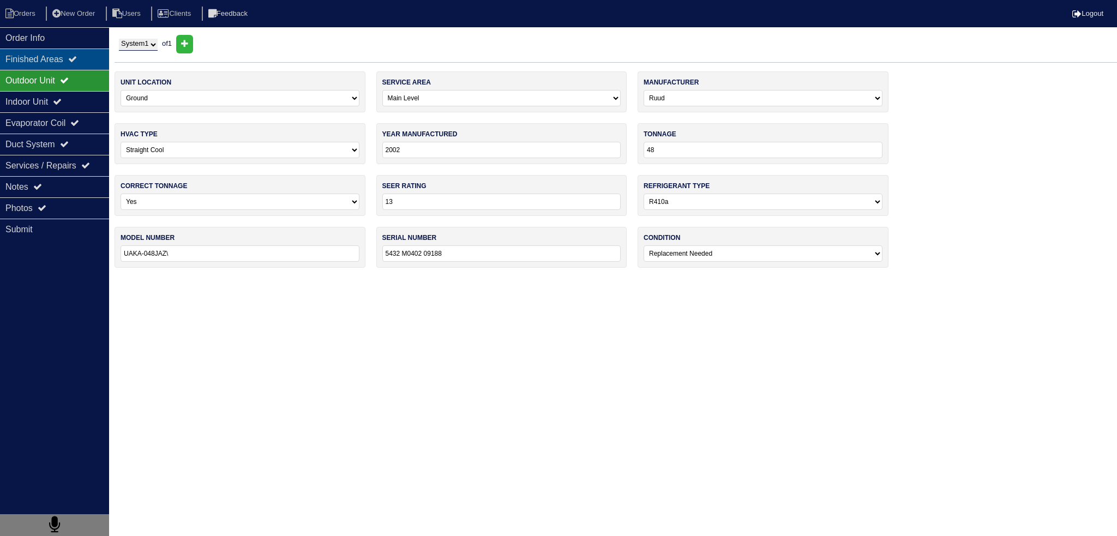
click at [56, 55] on div "Finished Areas" at bounding box center [54, 59] width 109 height 21
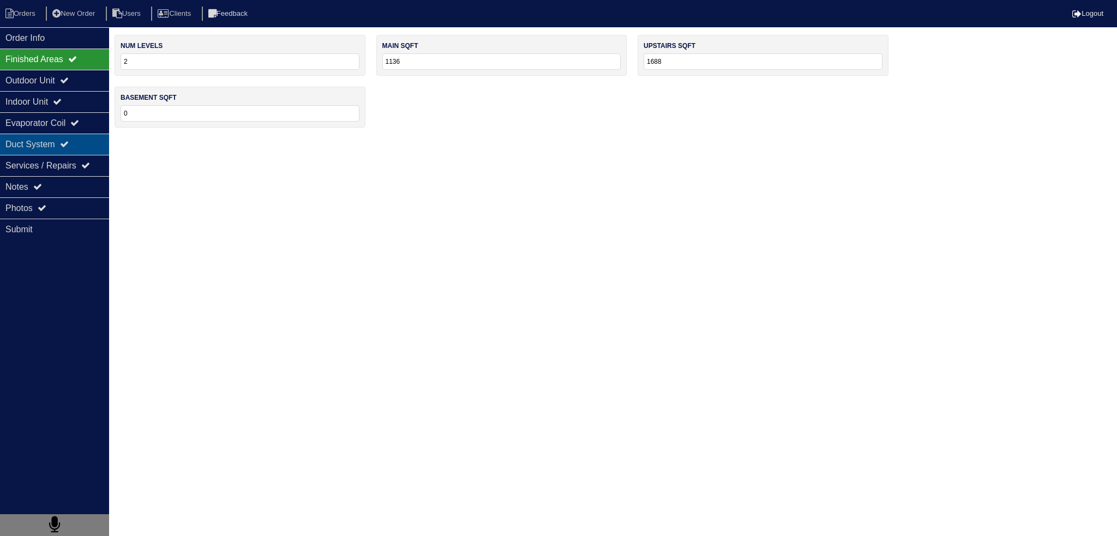
click at [52, 137] on div "Duct System" at bounding box center [54, 144] width 109 height 21
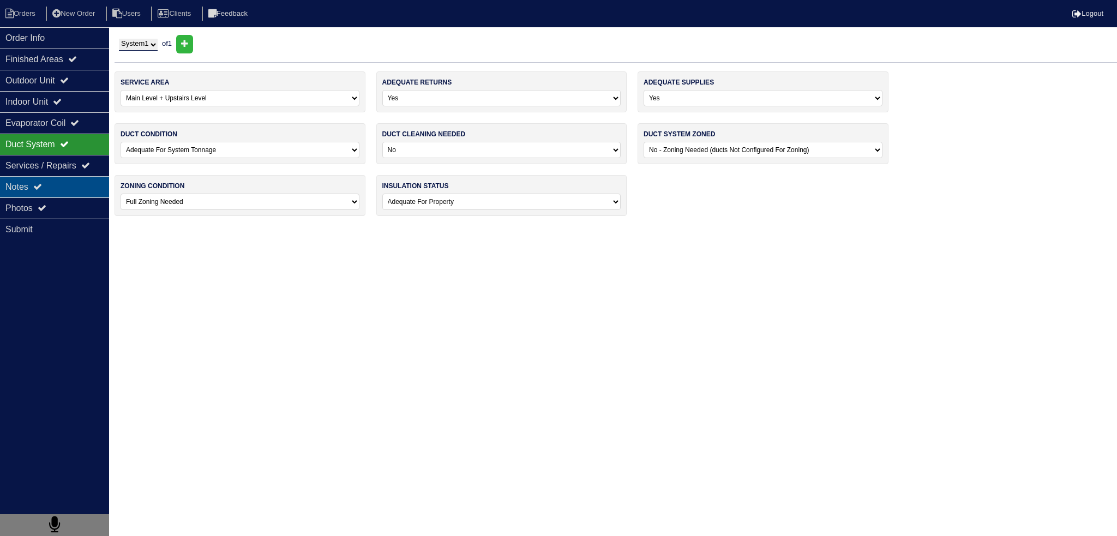
click at [49, 178] on div "Notes" at bounding box center [54, 186] width 109 height 21
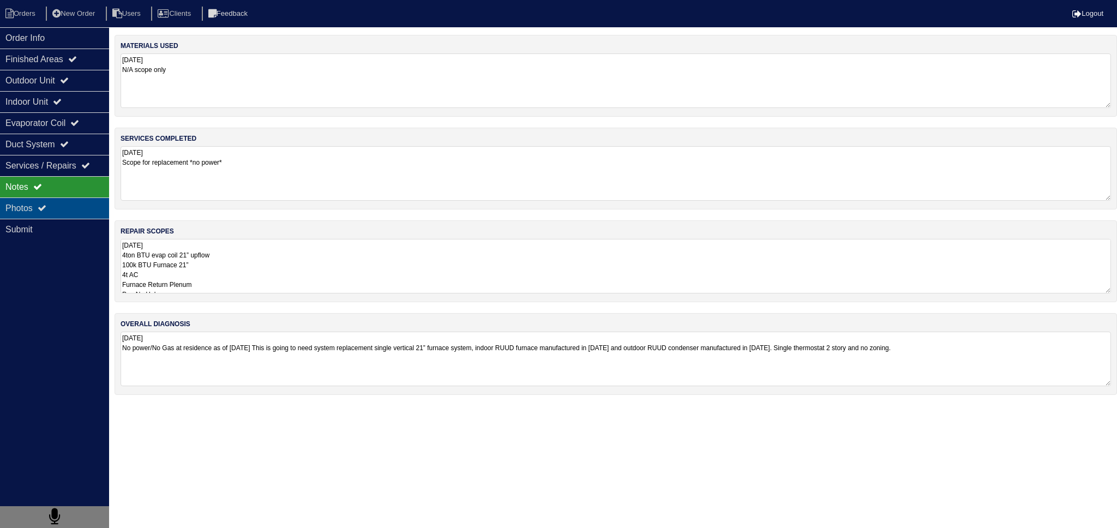
click at [46, 206] on icon at bounding box center [42, 207] width 9 height 9
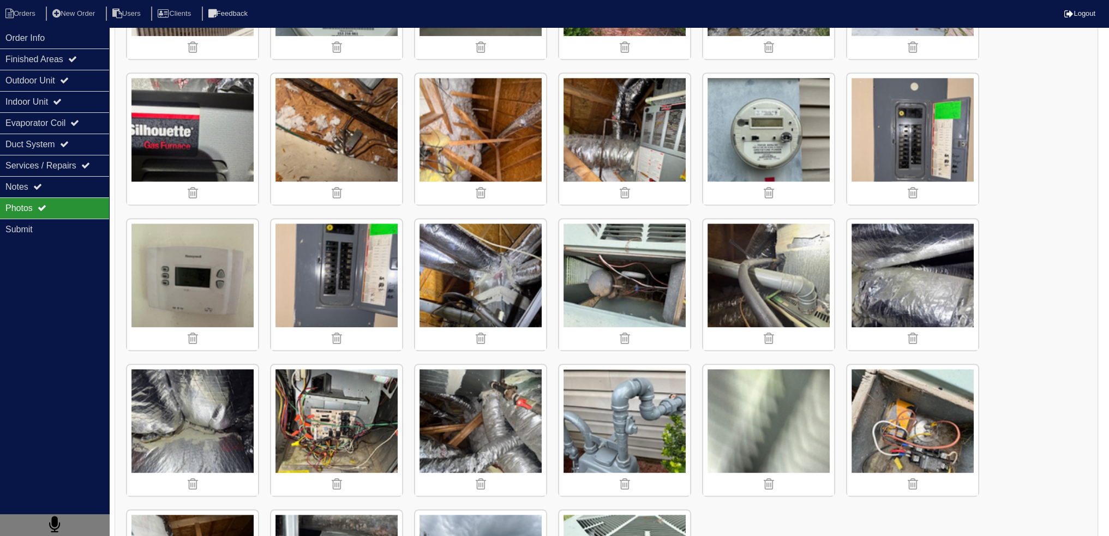
scroll to position [818, 0]
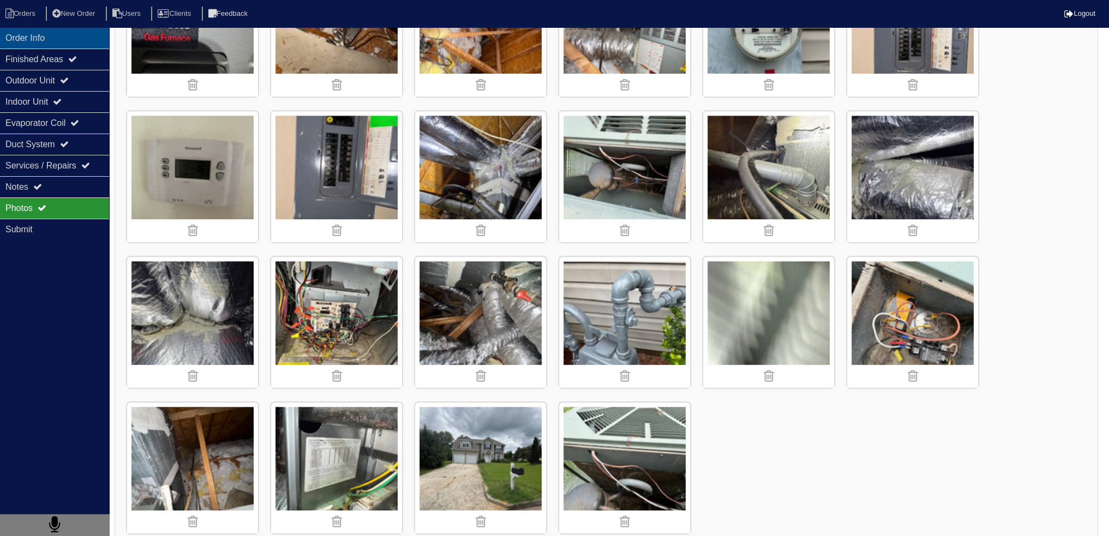
click at [66, 32] on div "Order Info" at bounding box center [54, 37] width 109 height 21
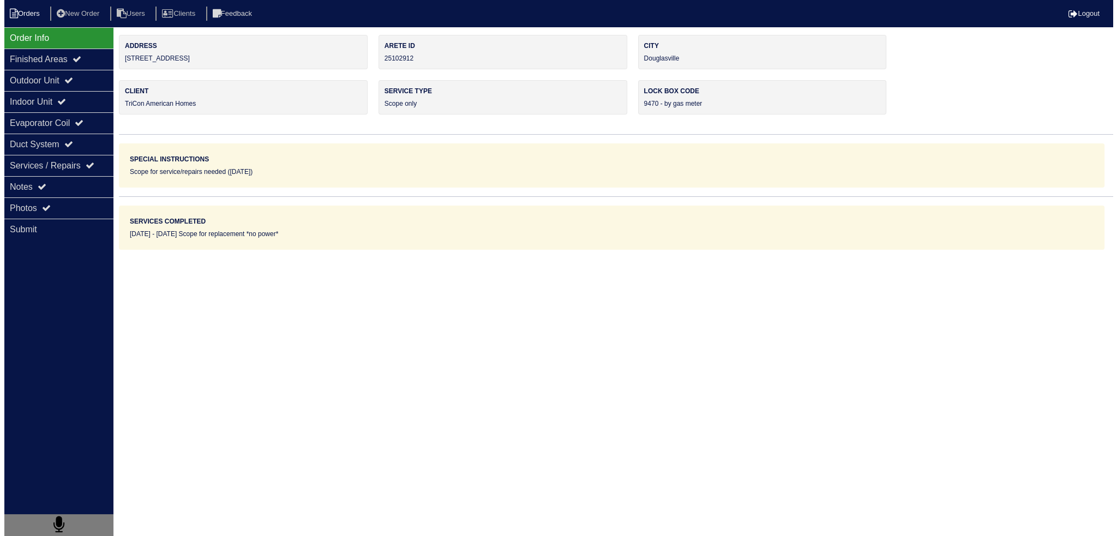
scroll to position [0, 0]
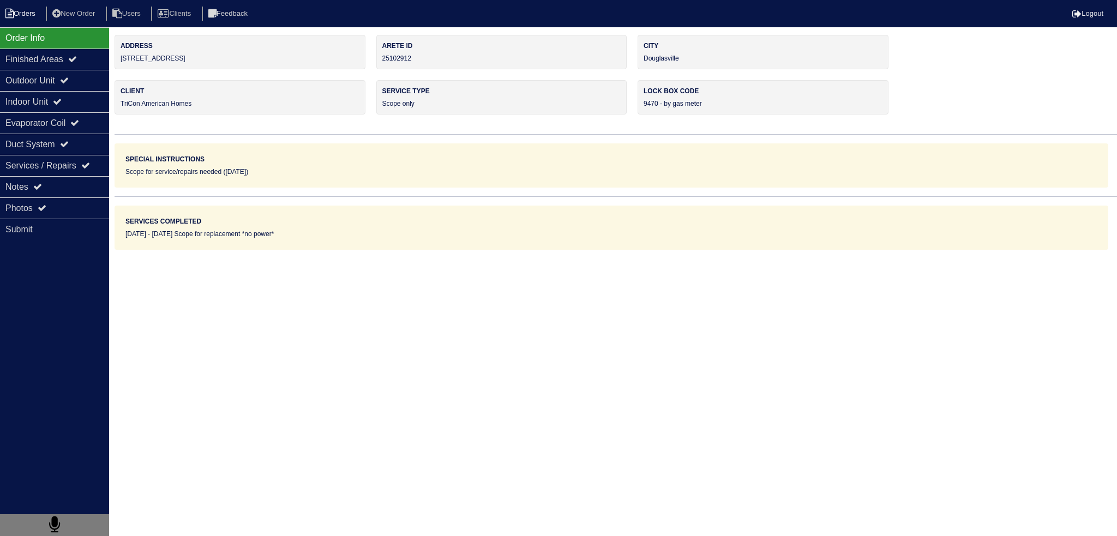
click at [13, 7] on li "Orders" at bounding box center [22, 14] width 44 height 15
select select "15"
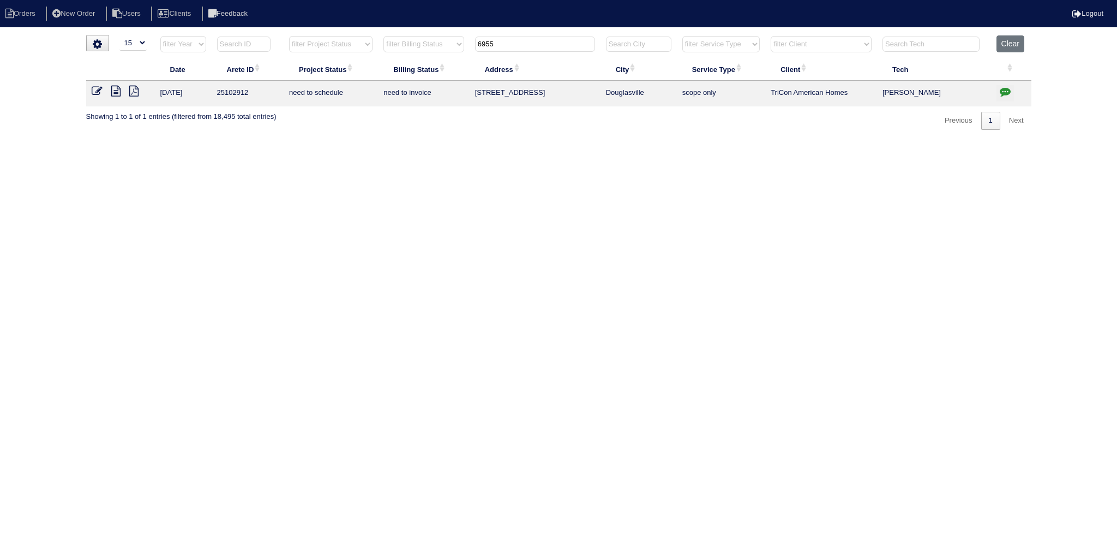
click at [521, 37] on input "6955" at bounding box center [535, 44] width 120 height 15
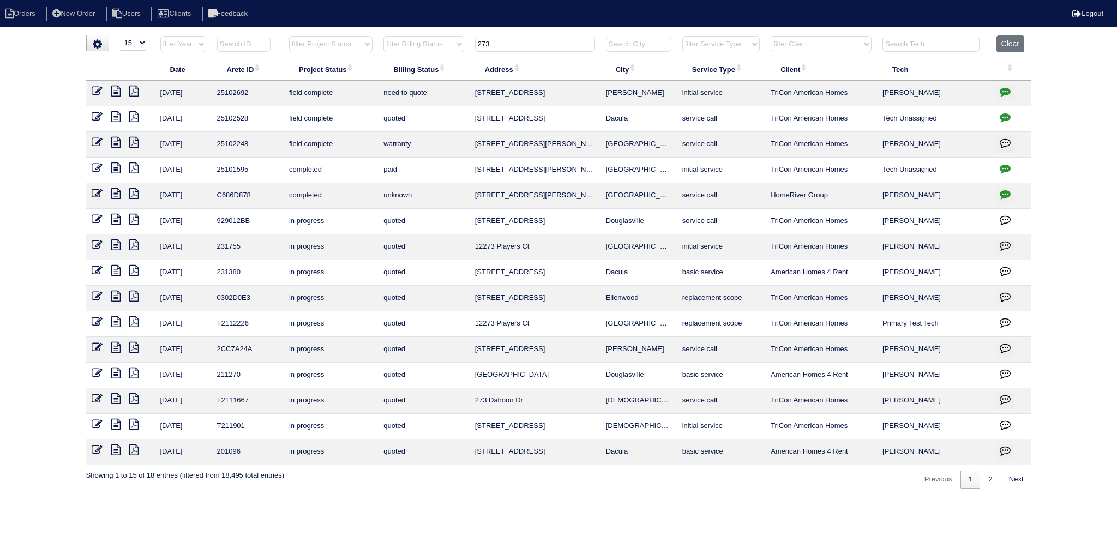
type input "273"
click at [1004, 95] on icon "button" at bounding box center [1005, 91] width 11 height 11
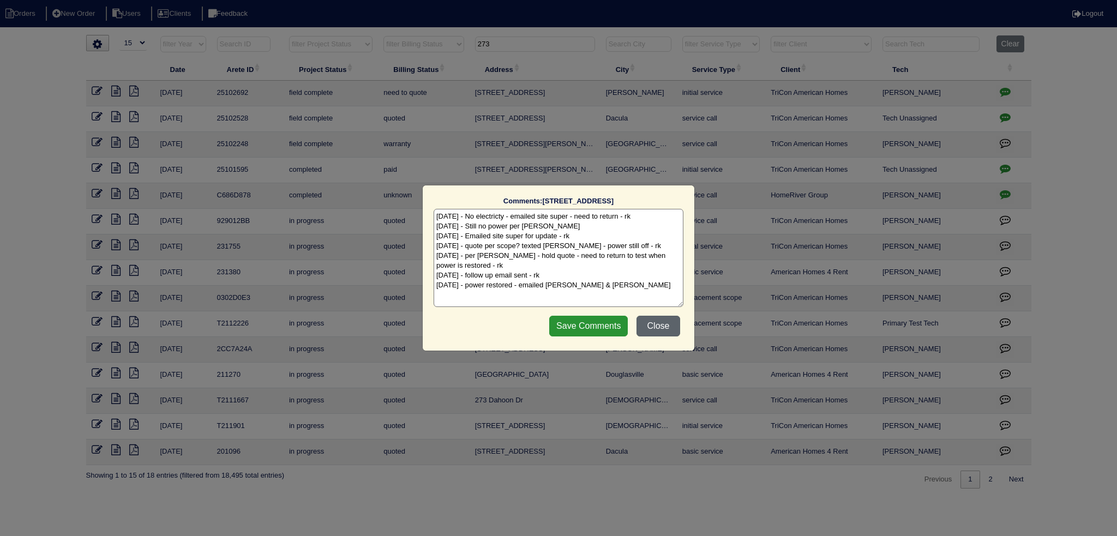
click at [654, 328] on button "Close" at bounding box center [659, 326] width 44 height 21
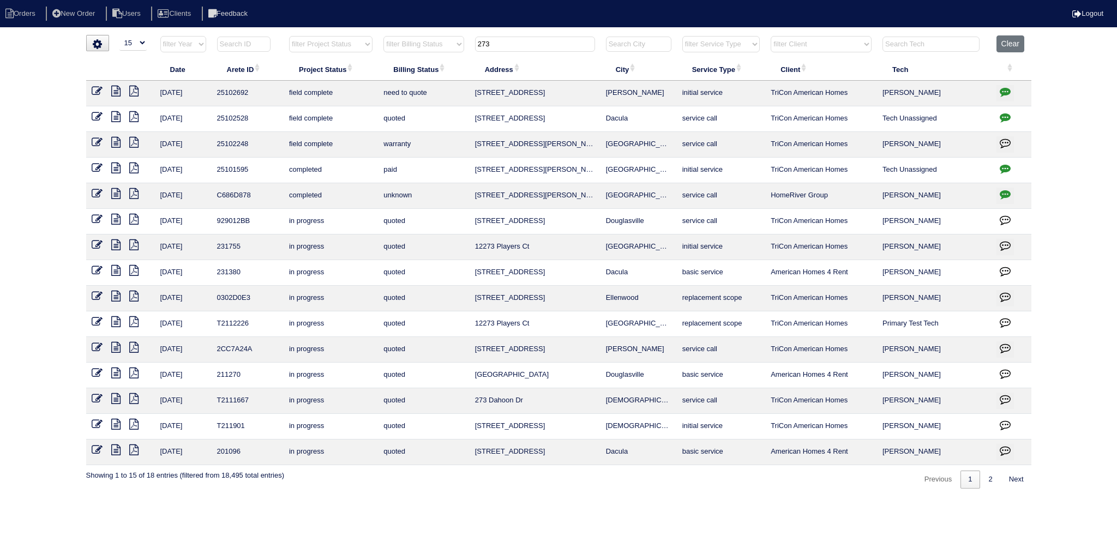
click at [1003, 87] on icon "button" at bounding box center [1005, 91] width 11 height 11
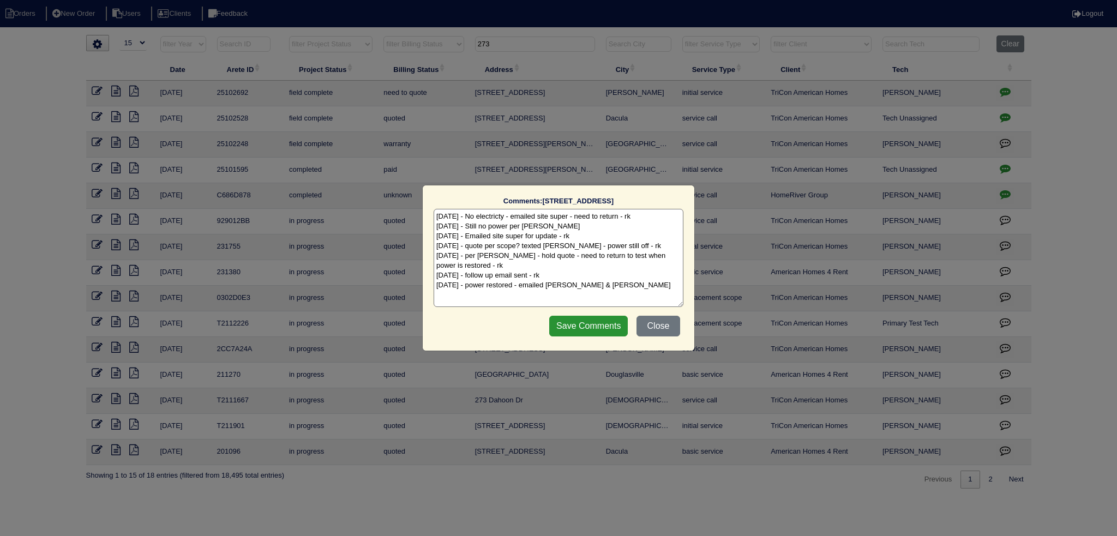
click at [599, 97] on div "Comments: 273 Enfield Ln The comments on file have changed since you started ed…" at bounding box center [558, 268] width 1117 height 536
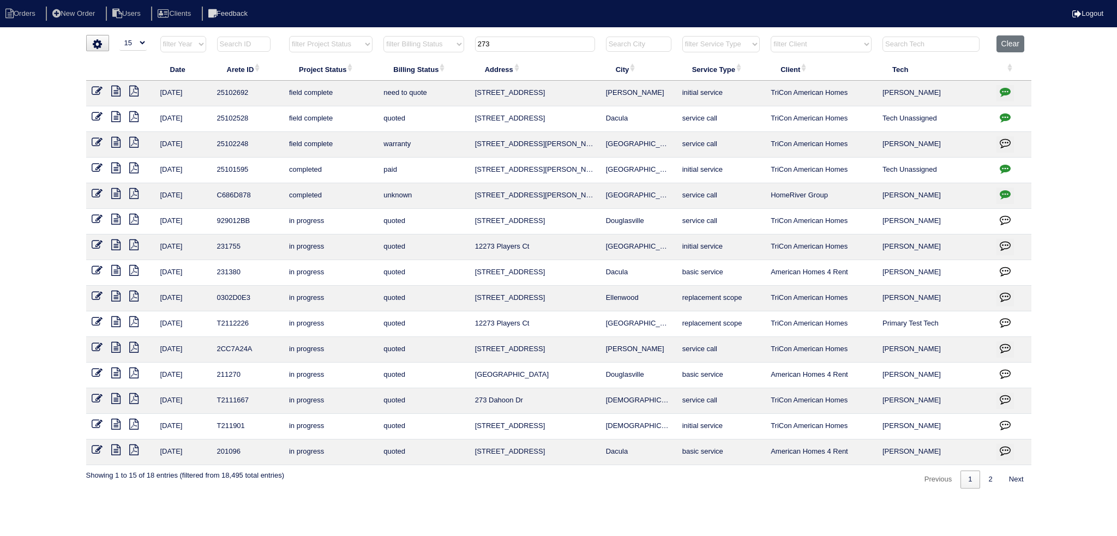
click at [114, 89] on icon at bounding box center [115, 91] width 9 height 11
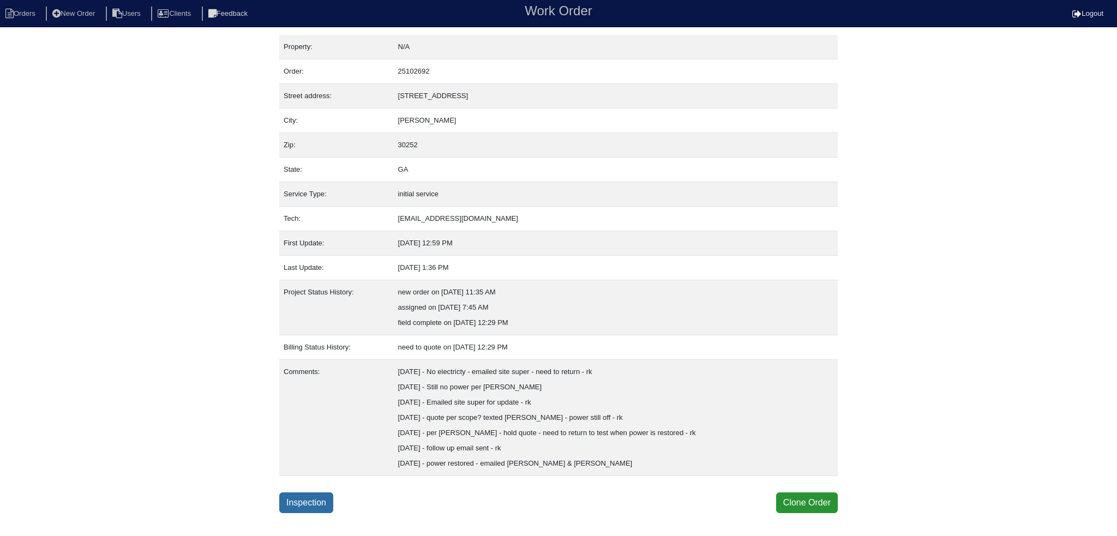
click at [307, 499] on link "Inspection" at bounding box center [306, 503] width 54 height 21
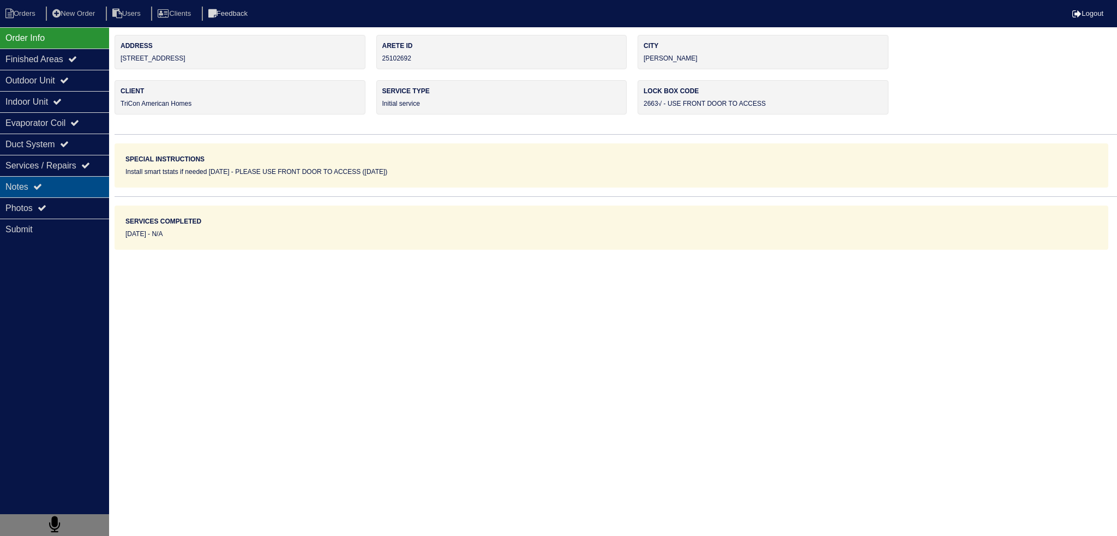
click at [57, 184] on div "Notes" at bounding box center [54, 186] width 109 height 21
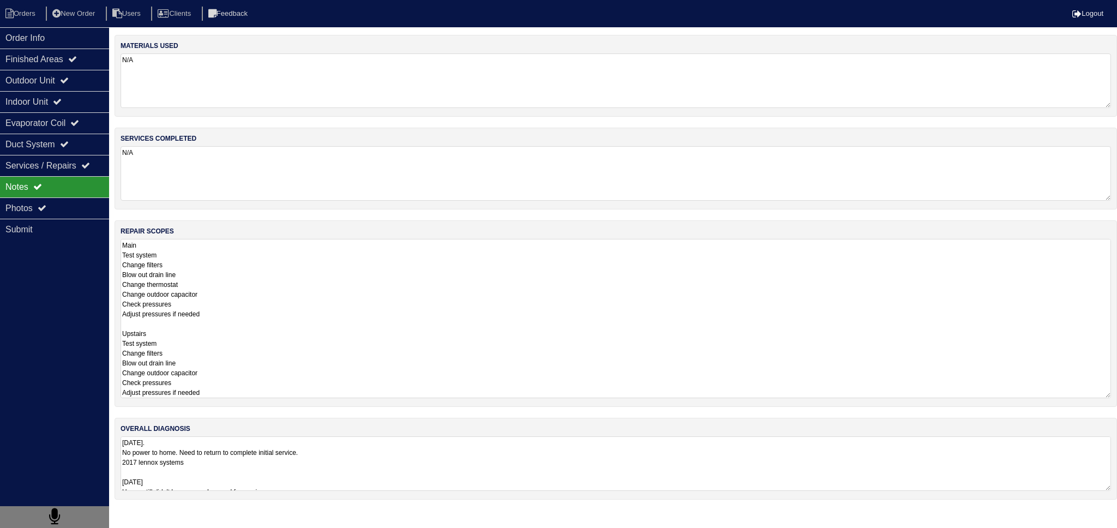
click at [254, 261] on textarea "Main Test system Change filters Blow out drain line Change thermostat Change ou…" at bounding box center [616, 318] width 991 height 159
click at [257, 438] on html "Orders New Order Users Clients Feedback Logout Orders New Order Users Clients M…" at bounding box center [558, 255] width 1117 height 511
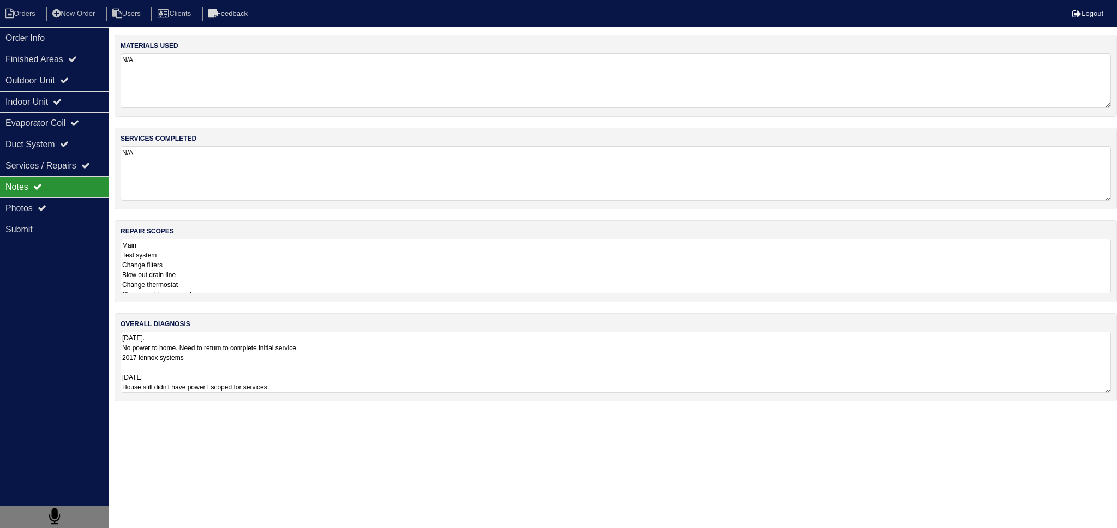
click at [230, 368] on textarea "7/29/25. No power to home. Need to return to complete initial service. 2017 len…" at bounding box center [616, 362] width 991 height 61
drag, startPoint x: 3, startPoint y: 95, endPoint x: 11, endPoint y: 91, distance: 9.3
click at [4, 95] on div "Indoor Unit" at bounding box center [54, 101] width 109 height 21
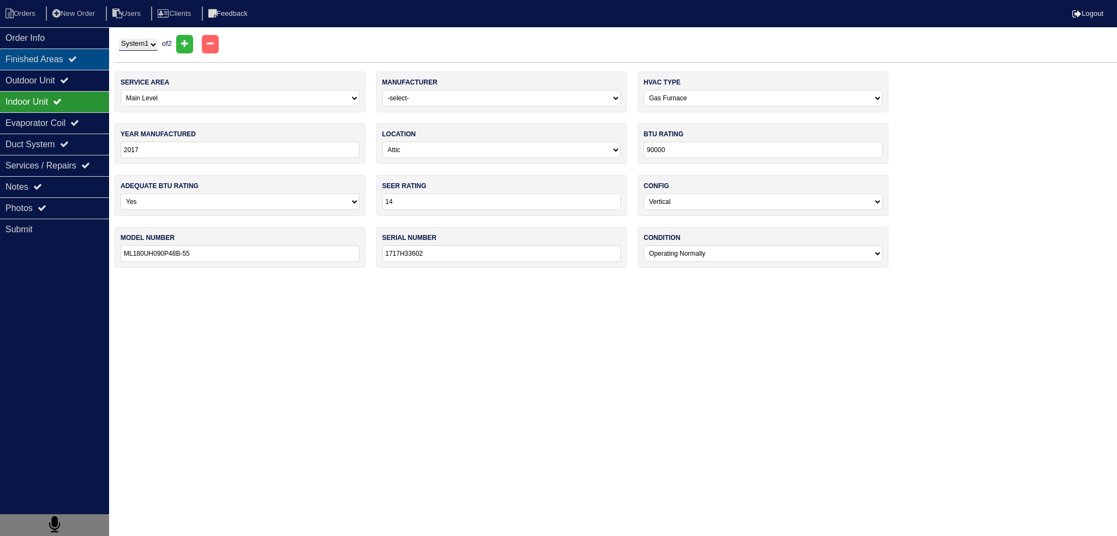
click at [51, 58] on div "Finished Areas" at bounding box center [54, 59] width 109 height 21
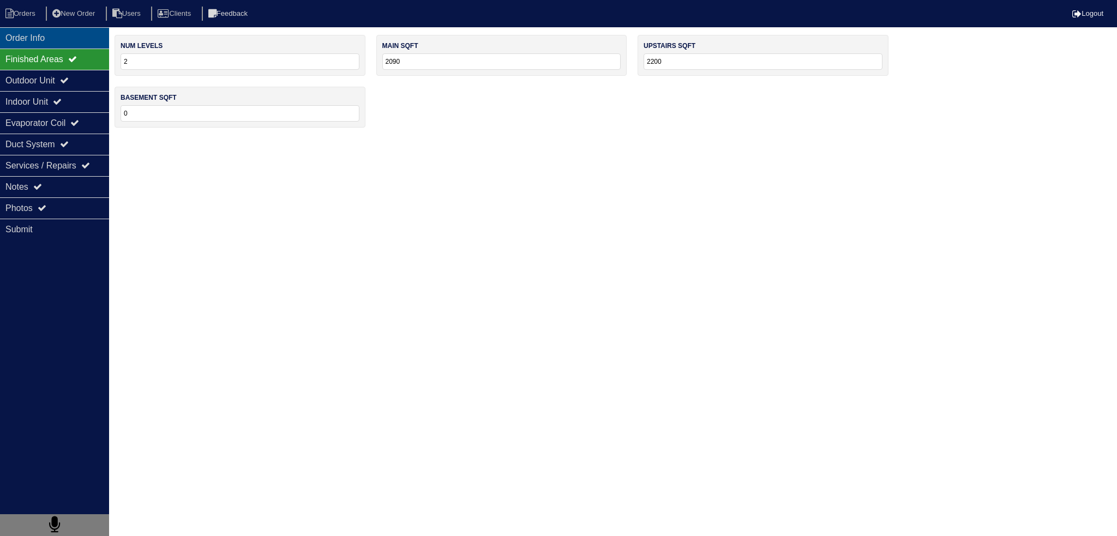
click at [55, 44] on div "Order Info" at bounding box center [54, 37] width 109 height 21
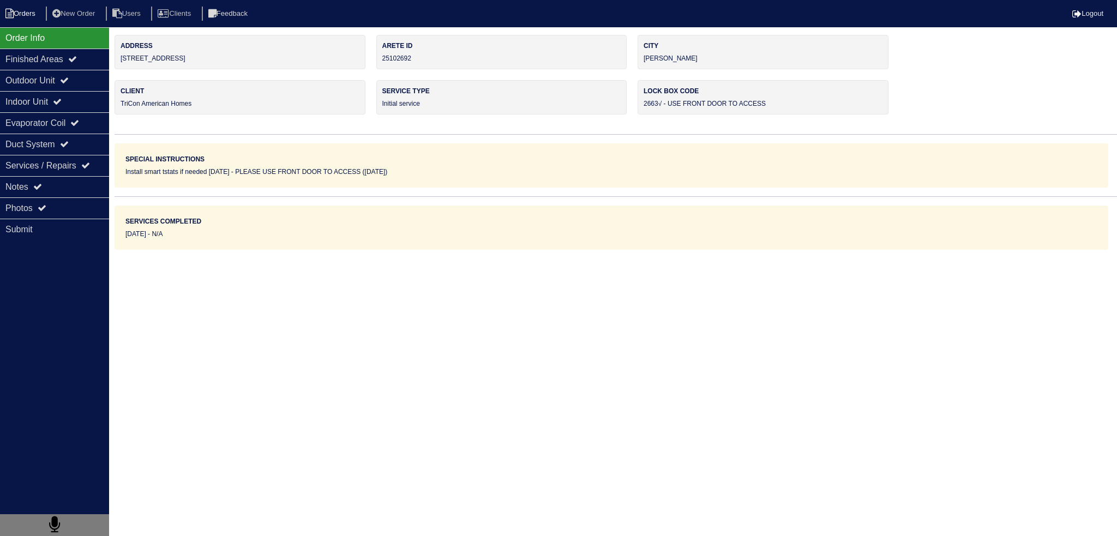
click at [37, 12] on li "Orders" at bounding box center [22, 14] width 44 height 15
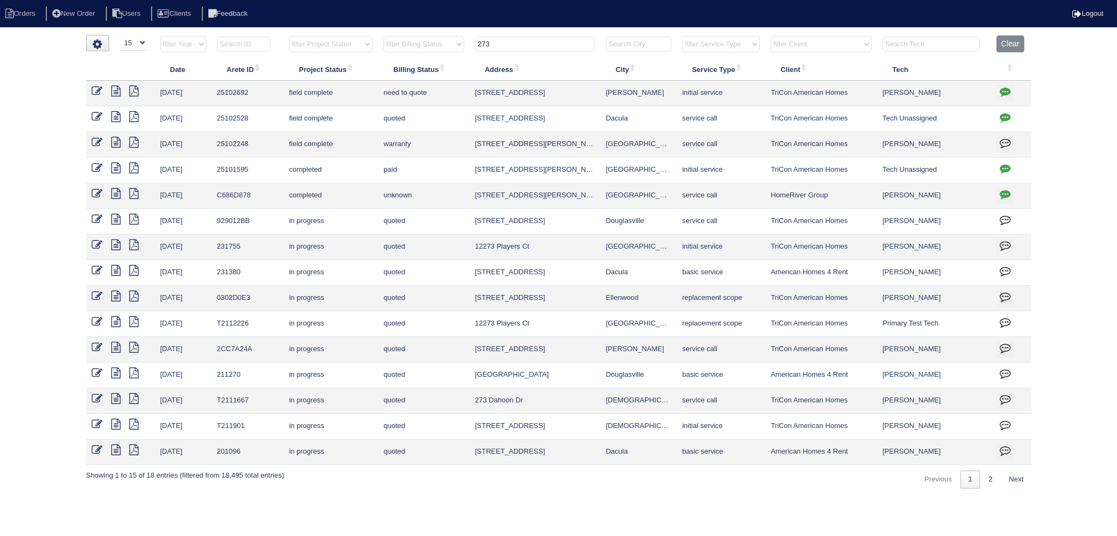
select select "15"
